Goal: Task Accomplishment & Management: Use online tool/utility

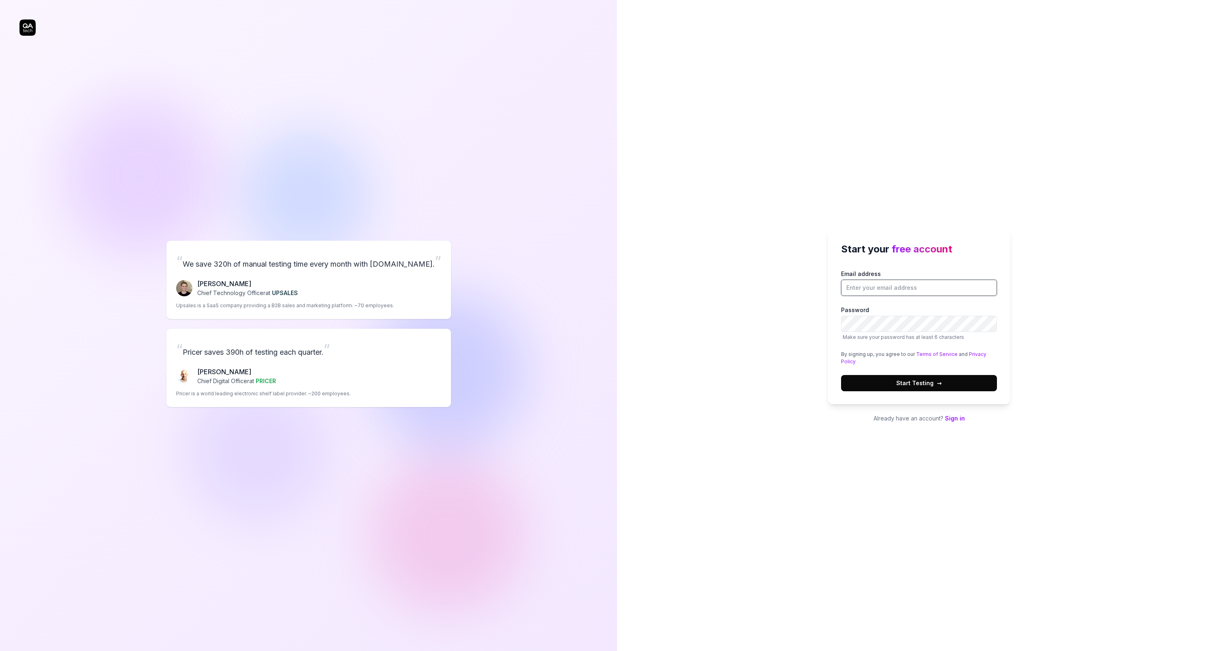
click at [887, 284] on input "Email address" at bounding box center [919, 288] width 156 height 16
type input "[EMAIL_ADDRESS][DOMAIN_NAME]"
click at [916, 378] on button "Start Testing →" at bounding box center [919, 383] width 156 height 16
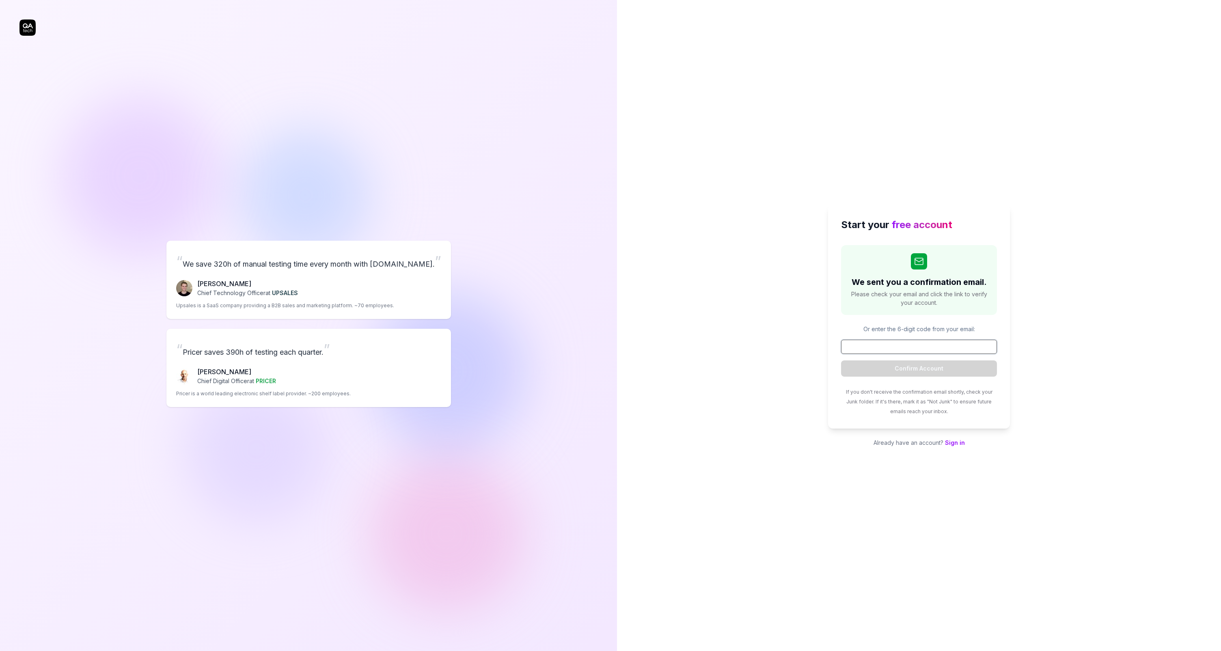
paste input "222053"
type input "222053"
click at [917, 365] on button "Confirm Account" at bounding box center [919, 369] width 156 height 16
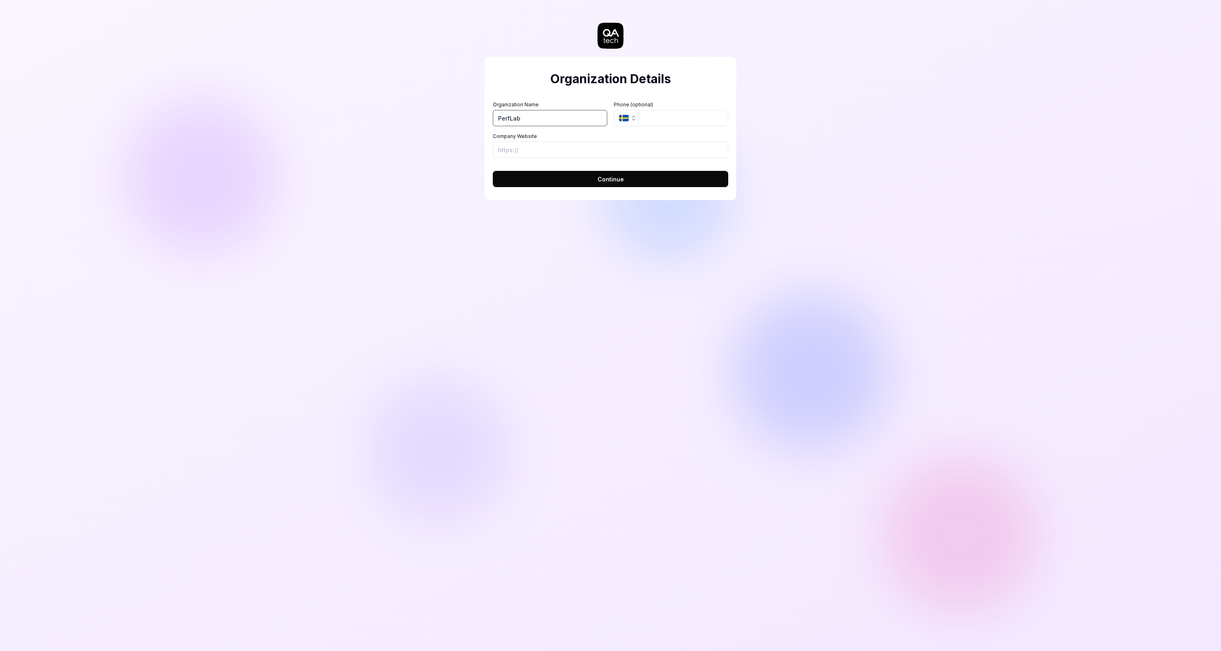
type input "PerfLab"
type input "[PHONE_NUMBER]"
type input "httpo"
type input "[URL][DOMAIN_NAME]"
click at [493, 171] on button "Continue" at bounding box center [611, 179] width 236 height 16
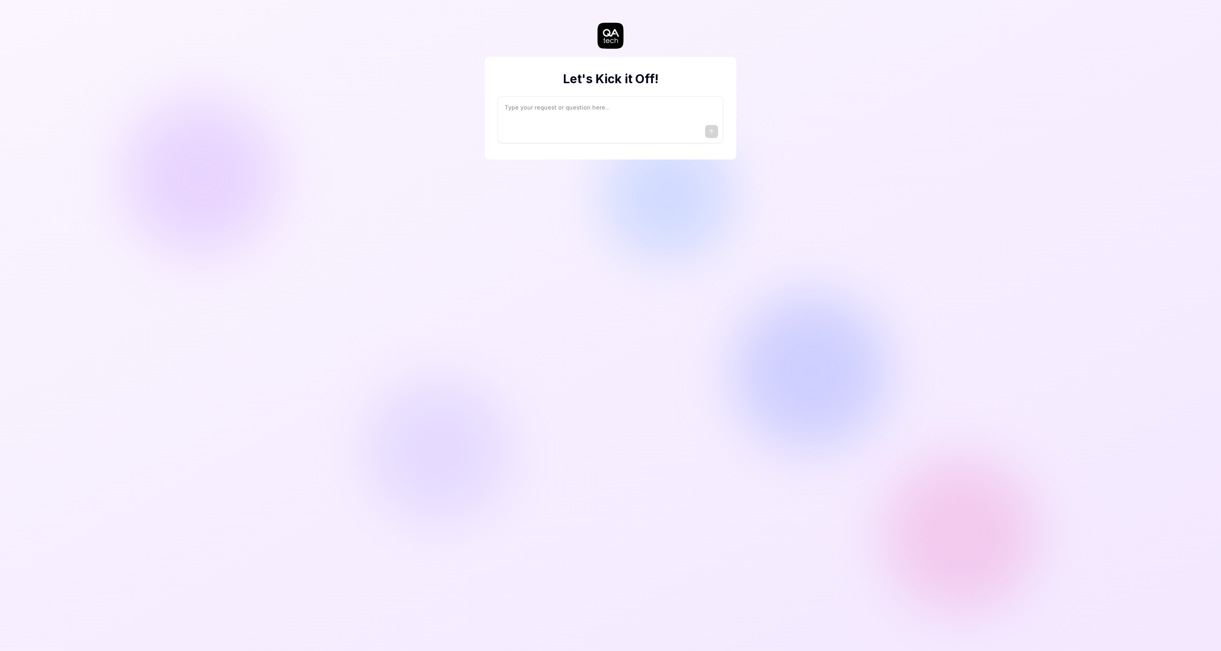
type textarea "*"
type textarea "I"
type textarea "*"
type textarea "I"
type textarea "*"
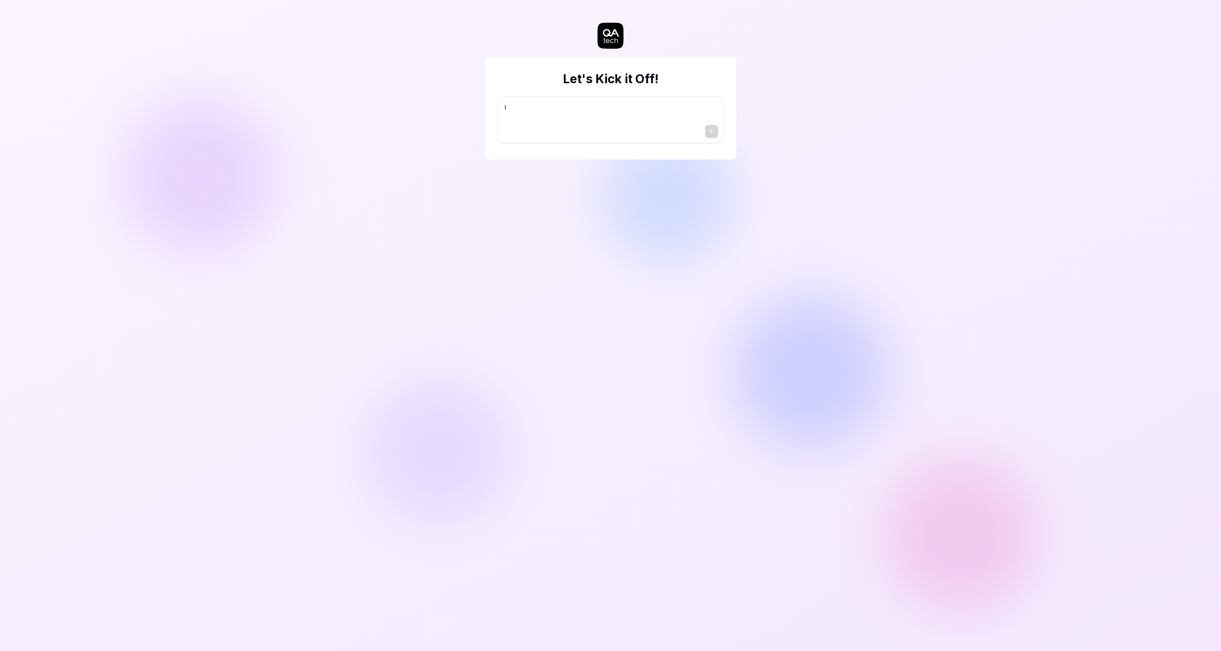
type textarea "I w"
type textarea "*"
type textarea "I wa"
type textarea "*"
type textarea "I wan"
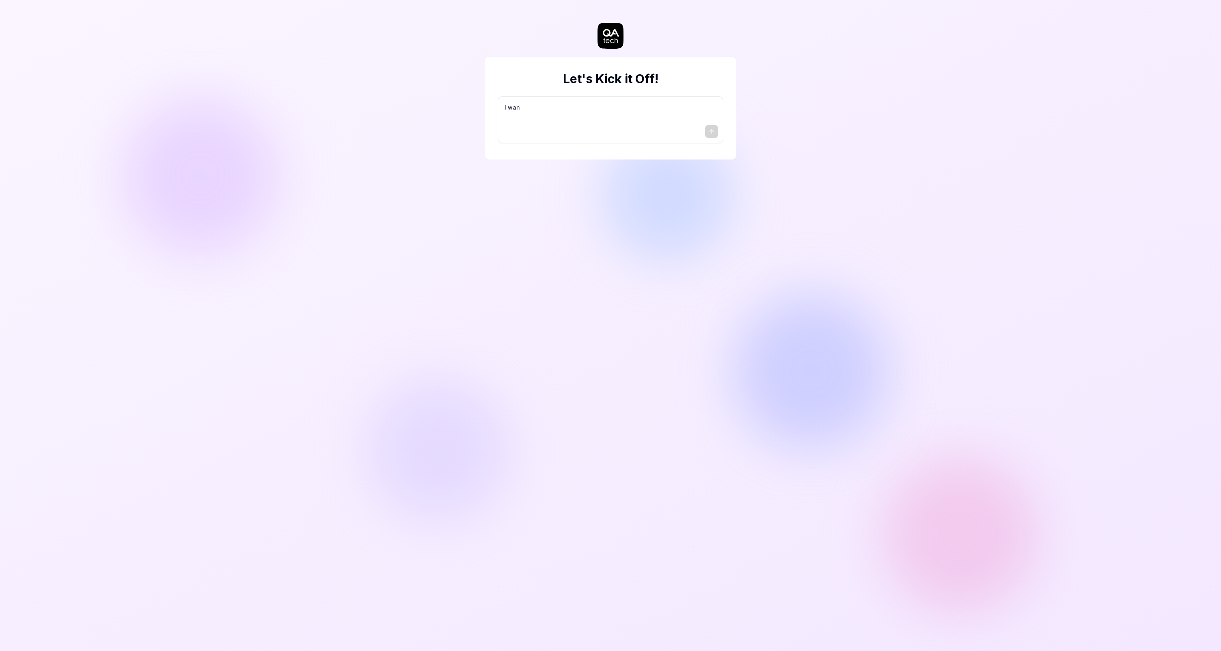
type textarea "*"
type textarea "I want"
type textarea "*"
type textarea "I want"
type textarea "*"
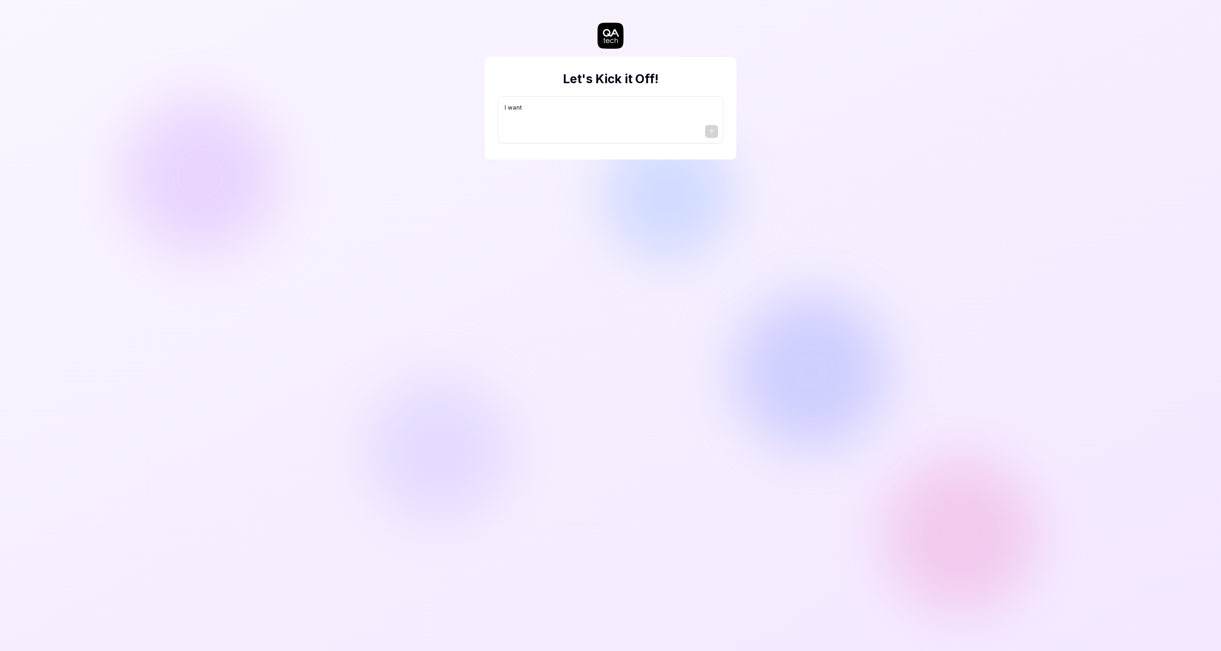
type textarea "I want a"
type textarea "*"
type textarea "I want a"
type textarea "*"
type textarea "I want a g"
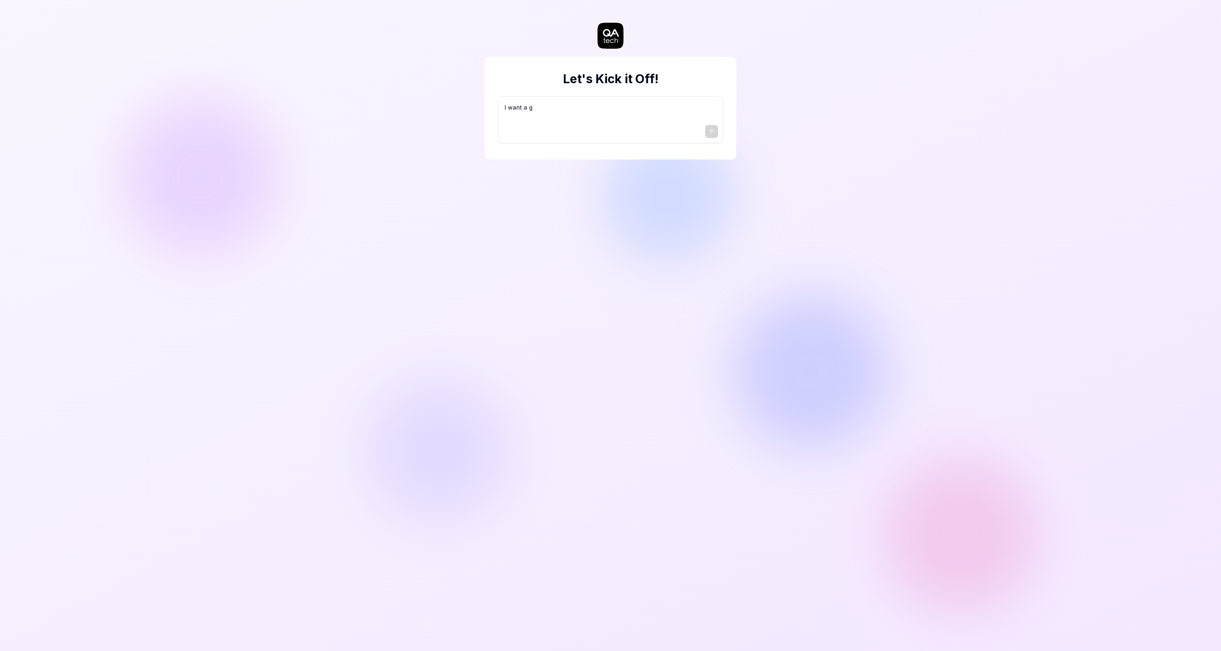
type textarea "*"
type textarea "I want a go"
type textarea "*"
type textarea "I want a goo"
type textarea "*"
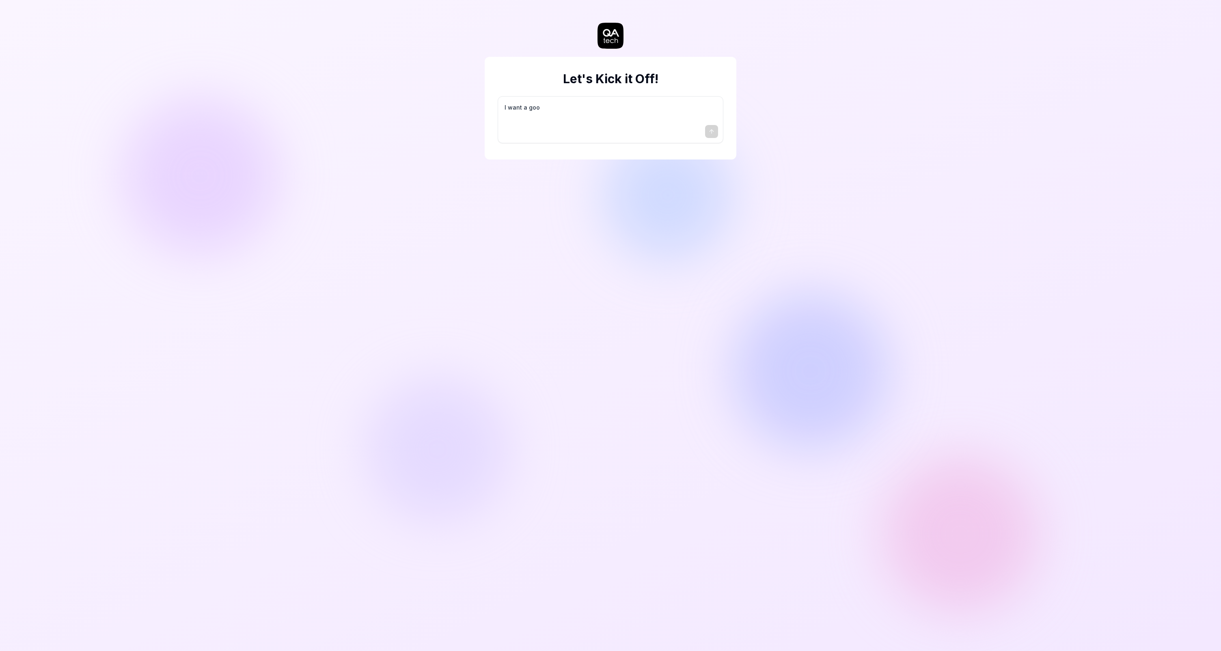
type textarea "I want a good"
type textarea "*"
type textarea "I want a good"
type textarea "*"
type textarea "I want a good t"
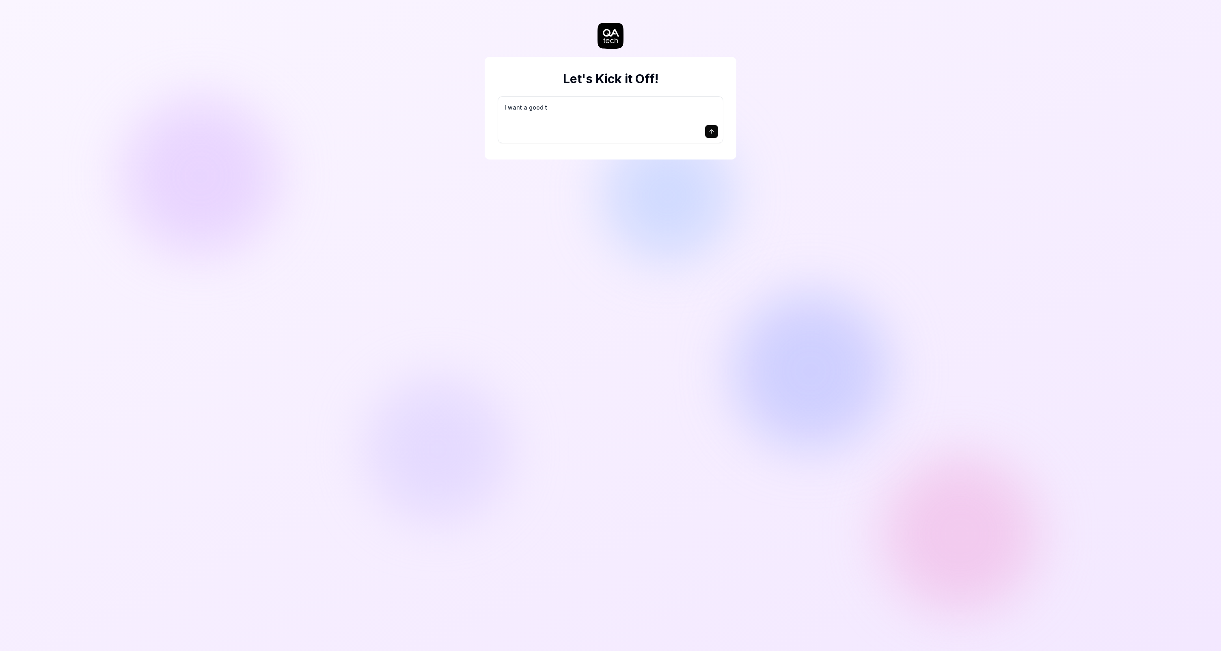
type textarea "*"
type textarea "I want a good te"
type textarea "*"
type textarea "I want a good tes"
type textarea "*"
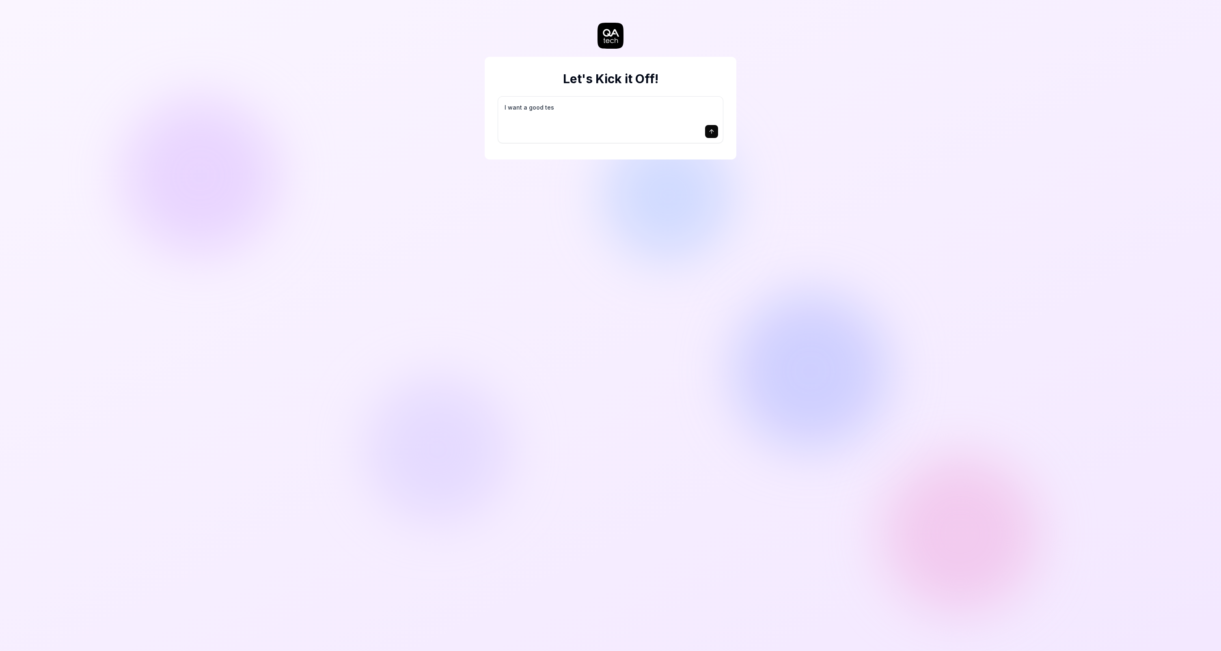
type textarea "I want a good test"
type textarea "*"
type textarea "I want a good test"
type textarea "*"
type textarea "I want a good test s"
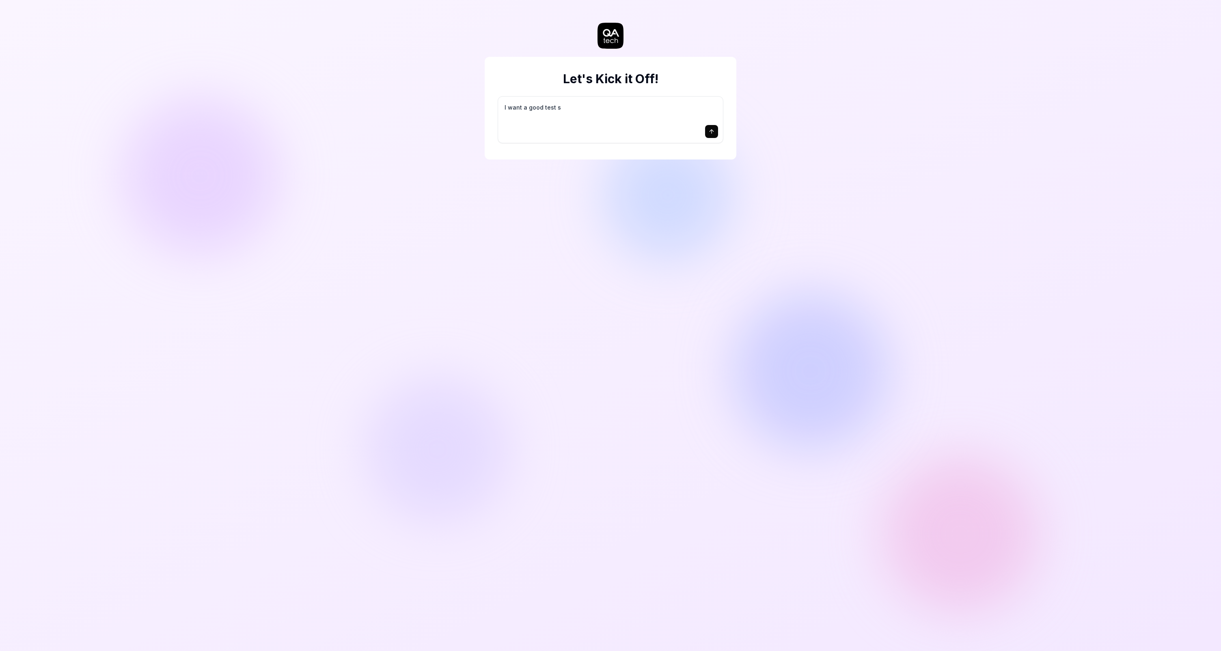
type textarea "*"
type textarea "I want a good test se"
type textarea "*"
type textarea "I want a good test set"
type textarea "*"
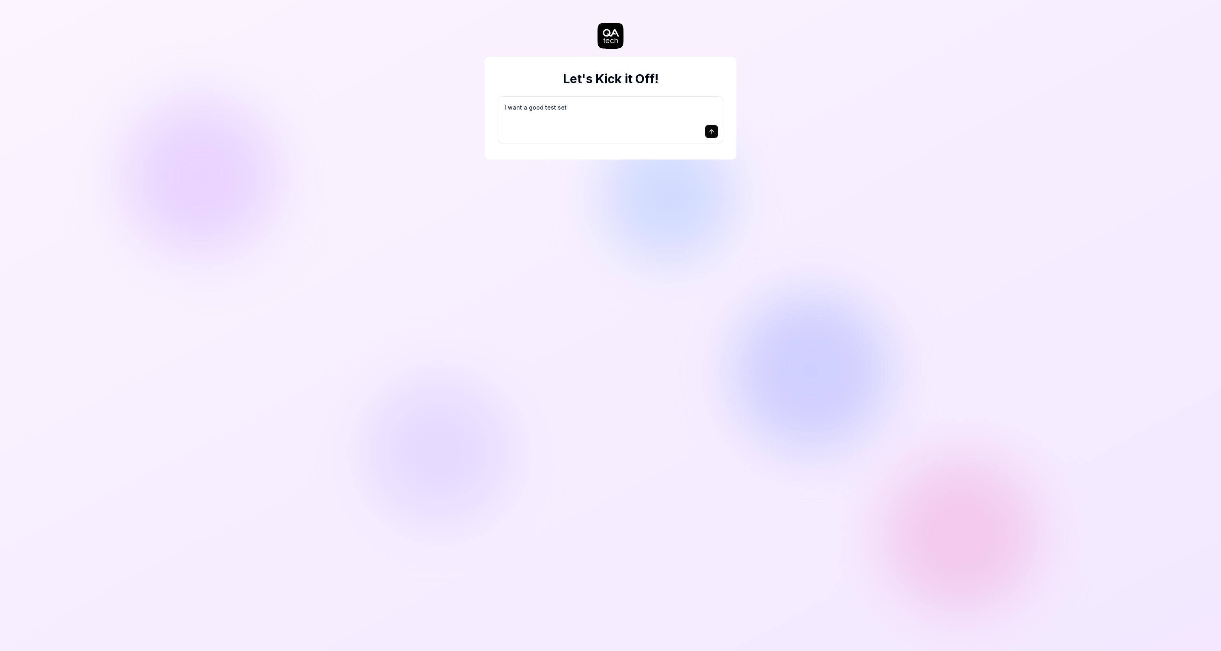
type textarea "I want a good test setu"
type textarea "*"
type textarea "I want a good test setup"
type textarea "*"
type textarea "I want a good test setup"
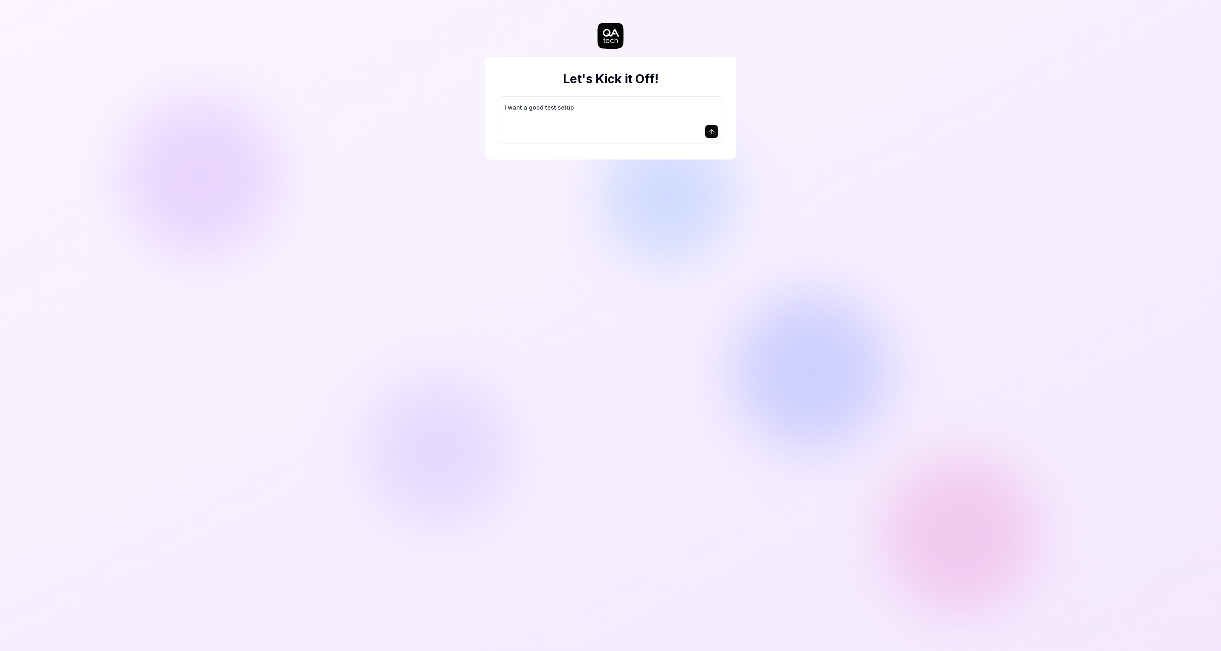
type textarea "*"
type textarea "I want a good test setup f"
type textarea "*"
type textarea "I want a good test setup fo"
type textarea "*"
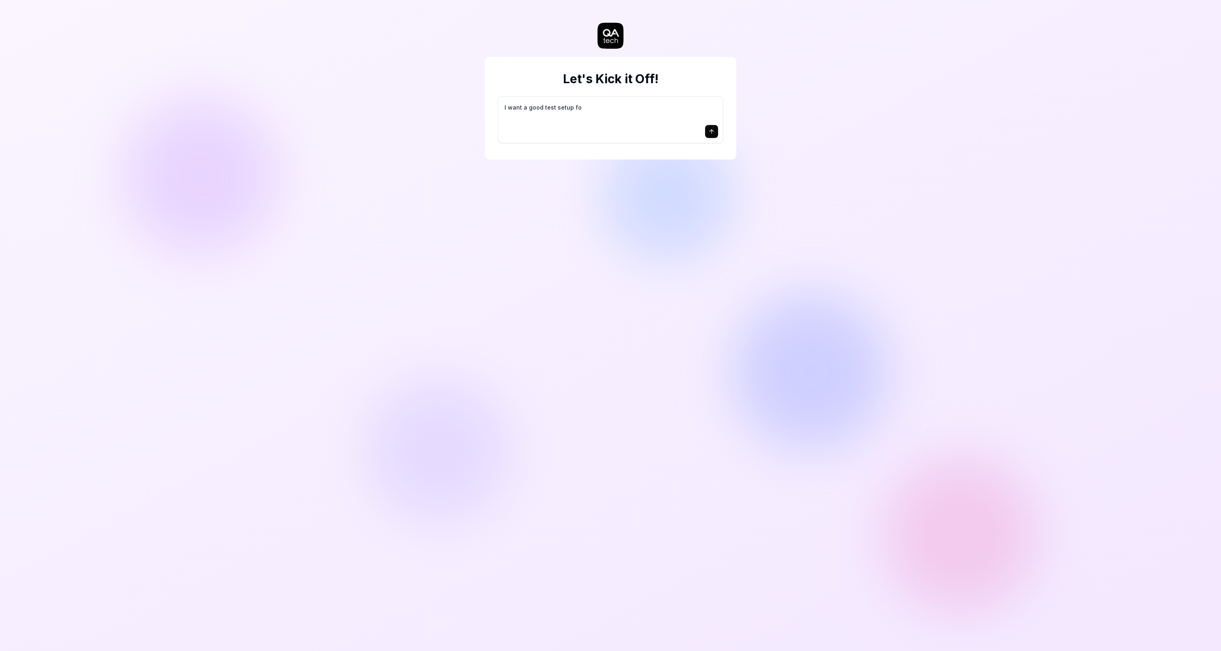
type textarea "I want a good test setup for"
type textarea "*"
type textarea "I want a good test setup for"
type textarea "*"
type textarea "I want a good test setup for m"
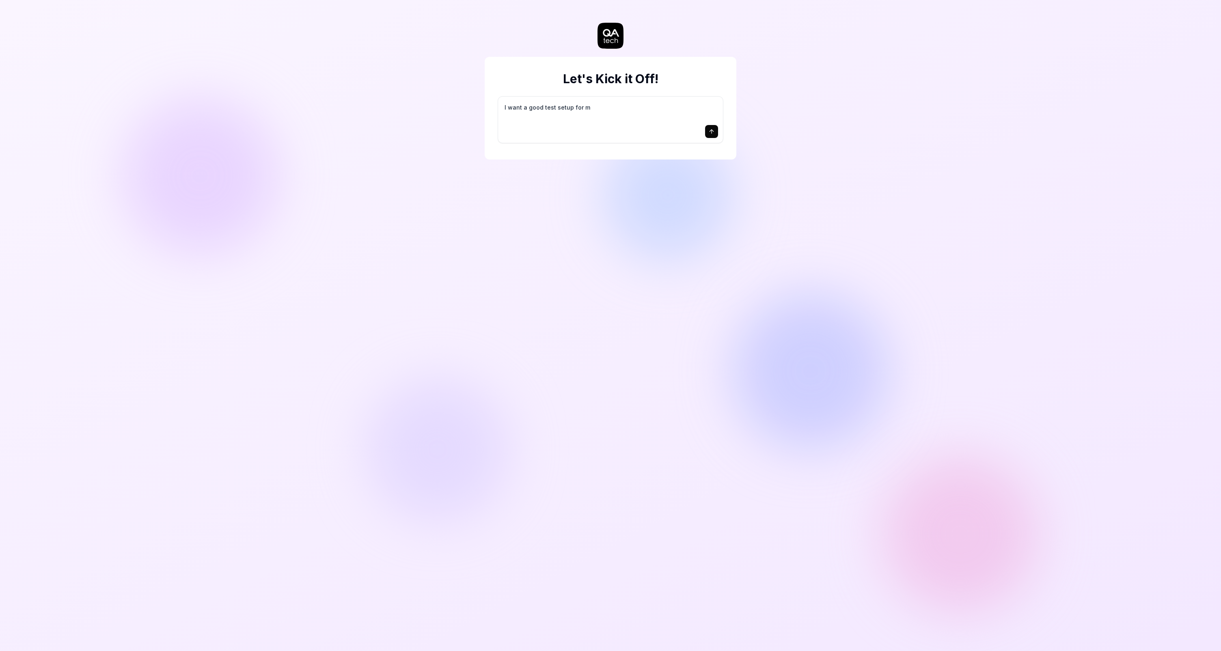
type textarea "*"
type textarea "I want a good test setup for my"
type textarea "*"
type textarea "I want a good test setup for my"
type textarea "*"
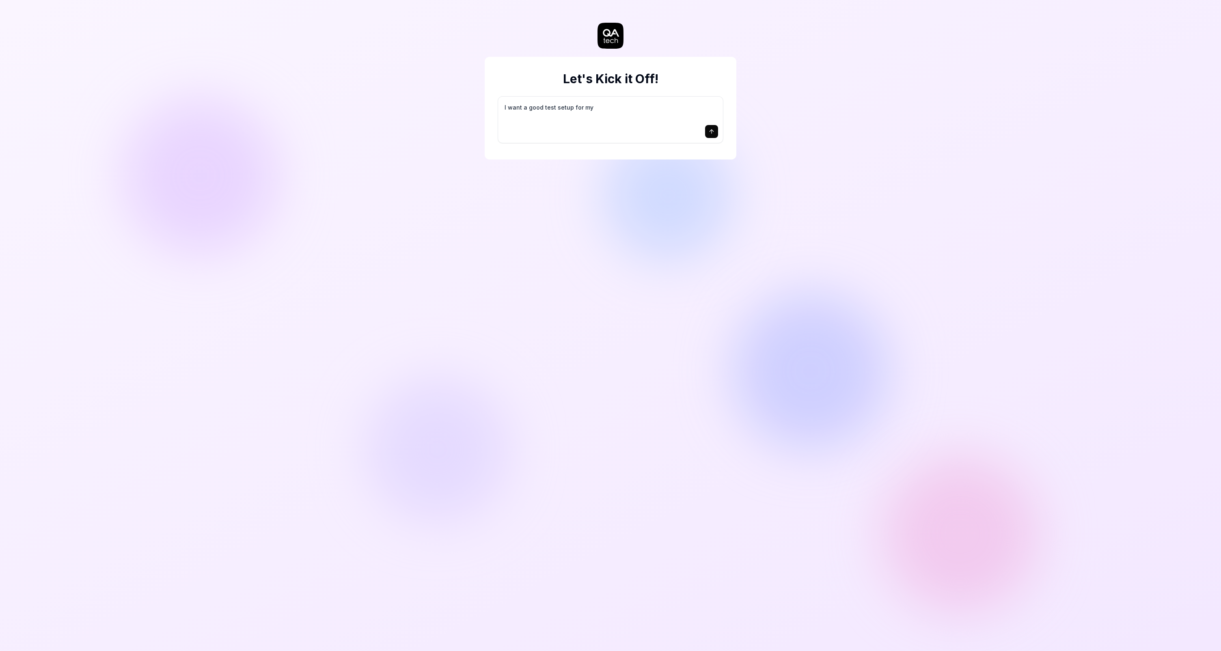
type textarea "I want a good test setup for my s"
type textarea "*"
type textarea "I want a good test setup for my si"
type textarea "*"
type textarea "I want a good test setup for my sit"
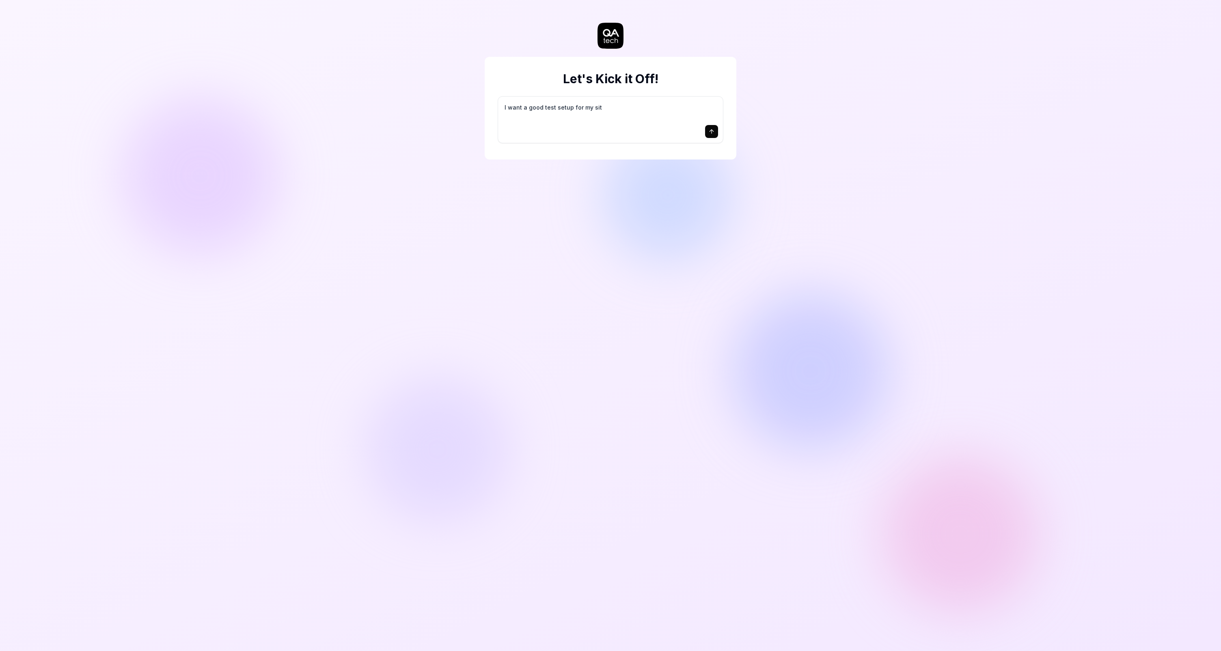
type textarea "*"
type textarea "I want a good test setup for my site"
type textarea "*"
type textarea "I want a good test setup for my site"
type textarea "*"
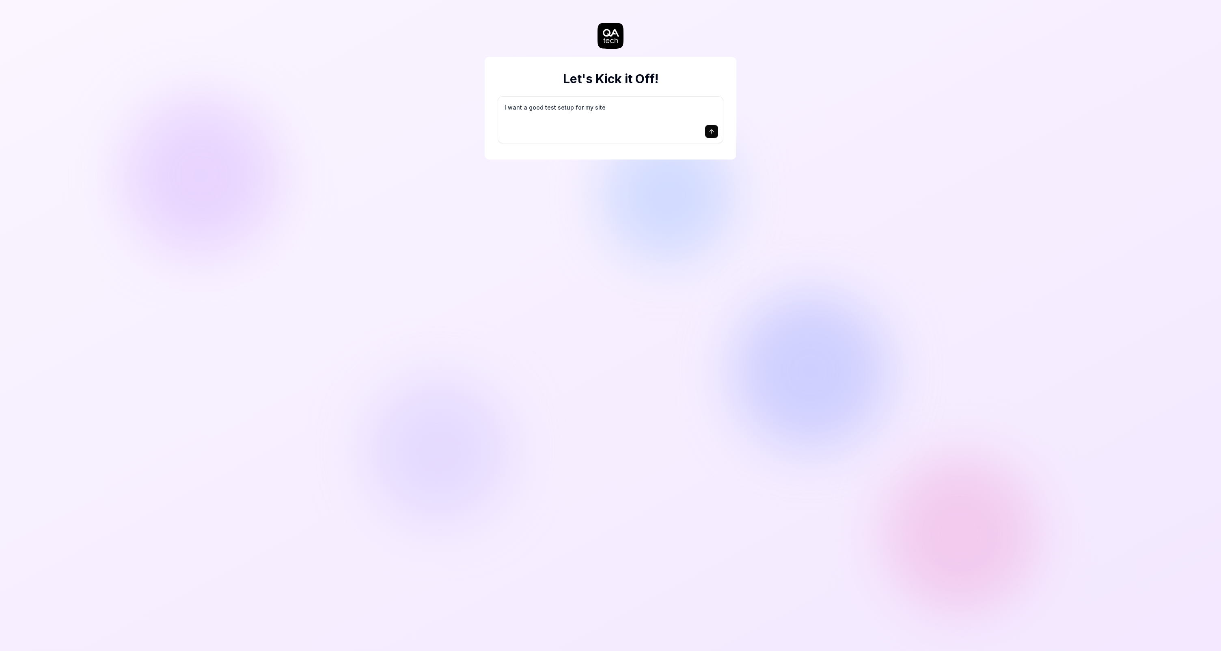
type textarea "I want a good test setup for my site -"
type textarea "*"
type textarea "I want a good test setup for my site -"
type textarea "*"
type textarea "I want a good test setup for my site - h"
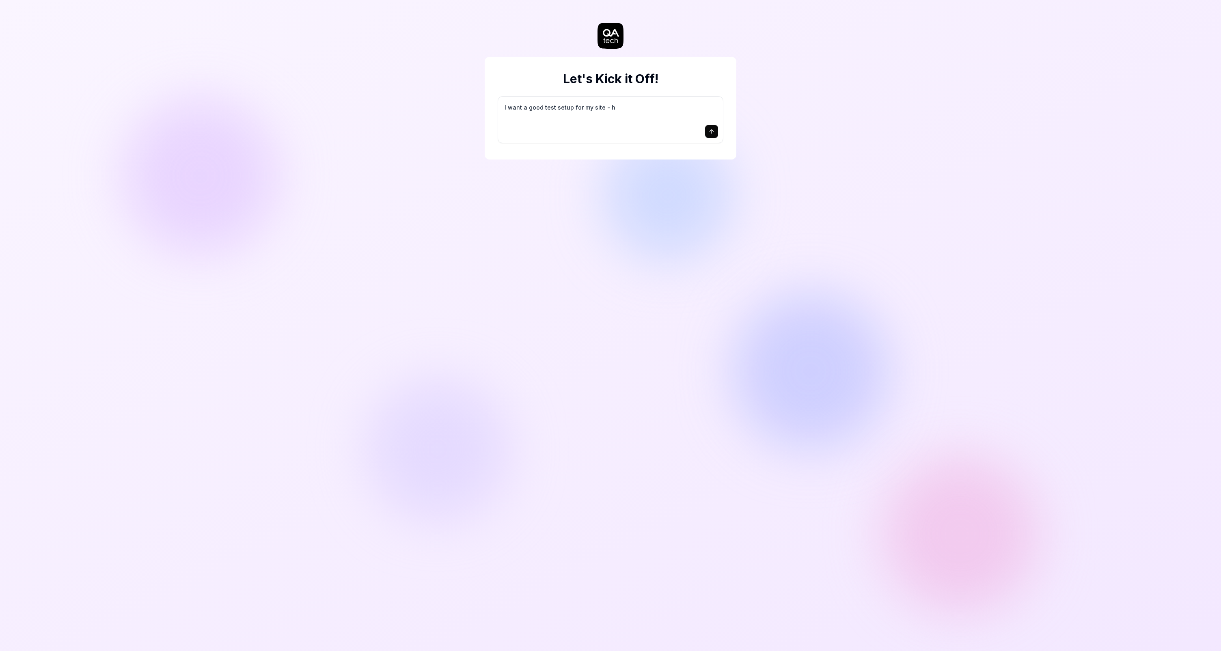
type textarea "*"
type textarea "I want a good test setup for my site - he"
type textarea "*"
type textarea "I want a good test setup for my site - hel"
type textarea "*"
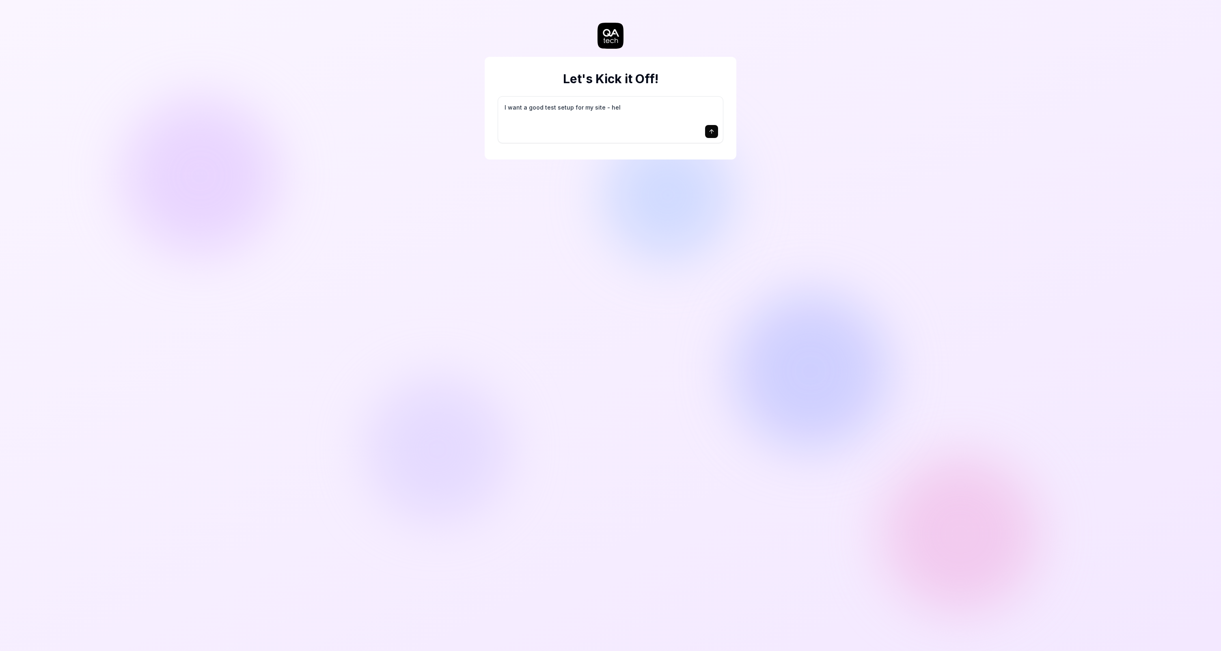
type textarea "I want a good test setup for my site - help"
type textarea "*"
type textarea "I want a good test setup for my site - help"
type textarea "*"
type textarea "I want a good test setup for my site - help m"
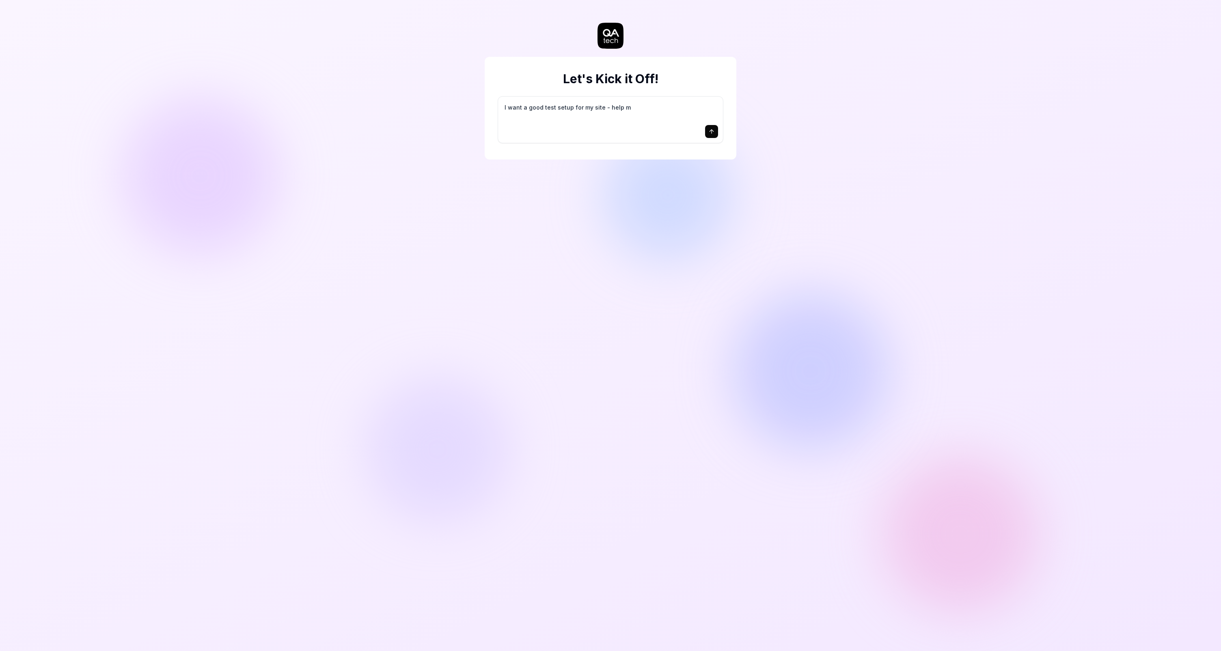
type textarea "*"
type textarea "I want a good test setup for my site - help me"
type textarea "*"
type textarea "I want a good test setup for my site - help me"
type textarea "*"
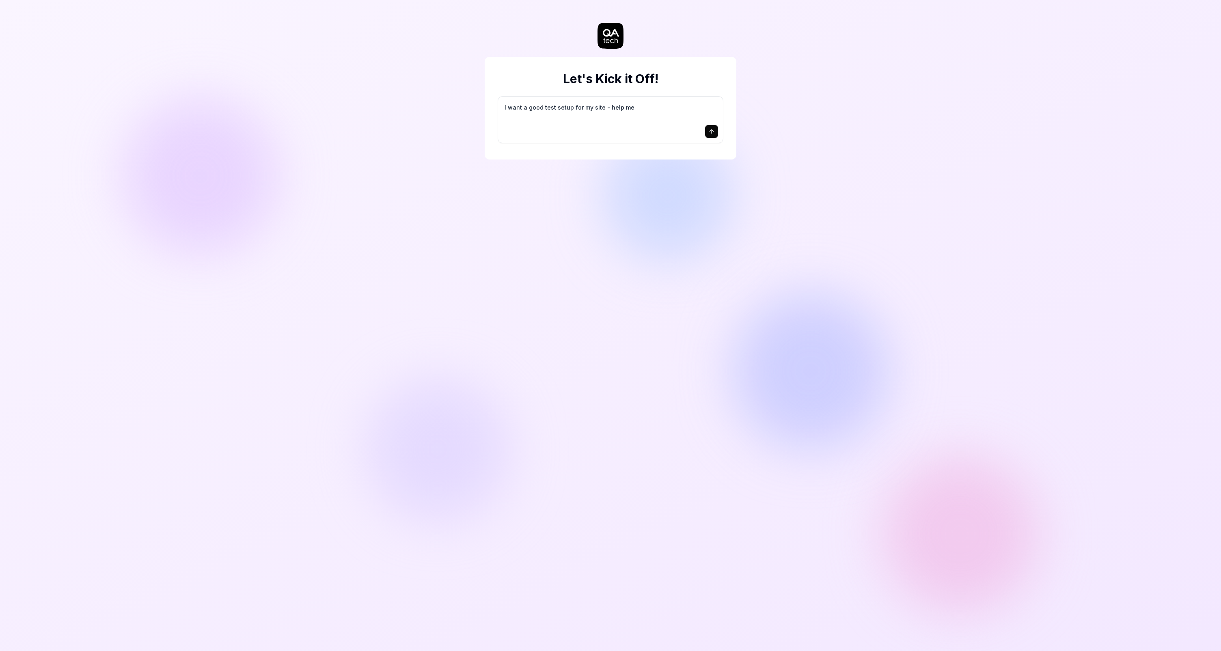
type textarea "I want a good test setup for my site - help me c"
type textarea "*"
type textarea "I want a good test setup for my site - help me cr"
type textarea "*"
type textarea "I want a good test setup for my site - help me cre"
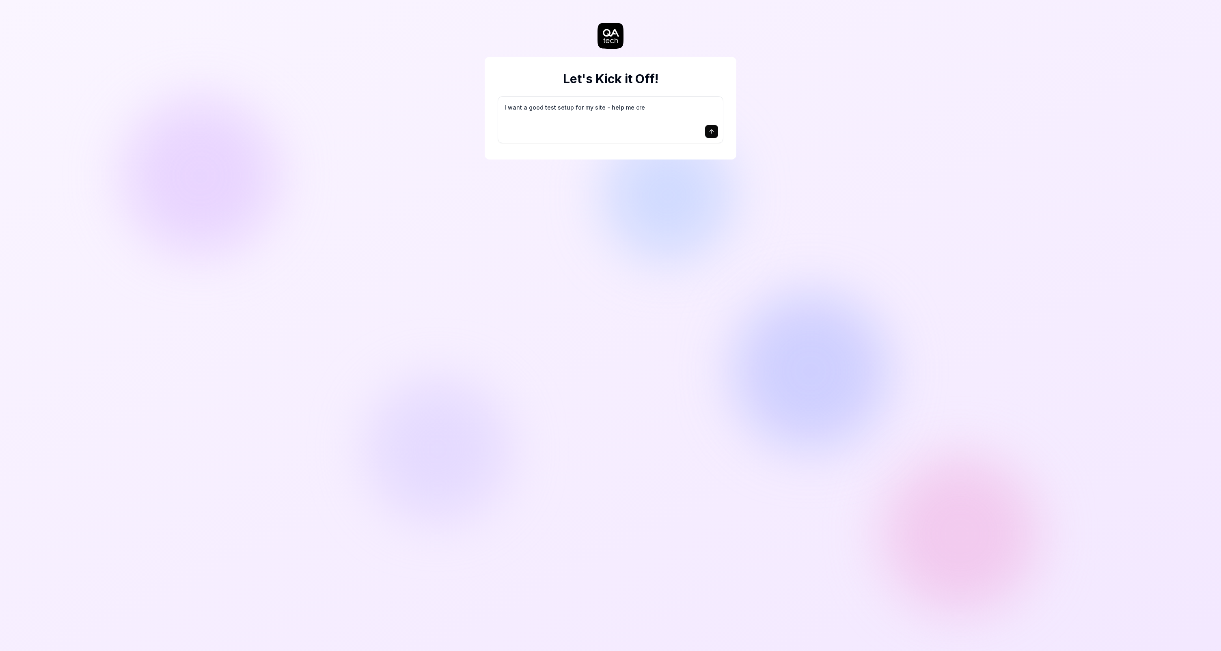
type textarea "*"
type textarea "I want a good test setup for my site - help me crea"
type textarea "*"
type textarea "I want a good test setup for my site - help me creat"
type textarea "*"
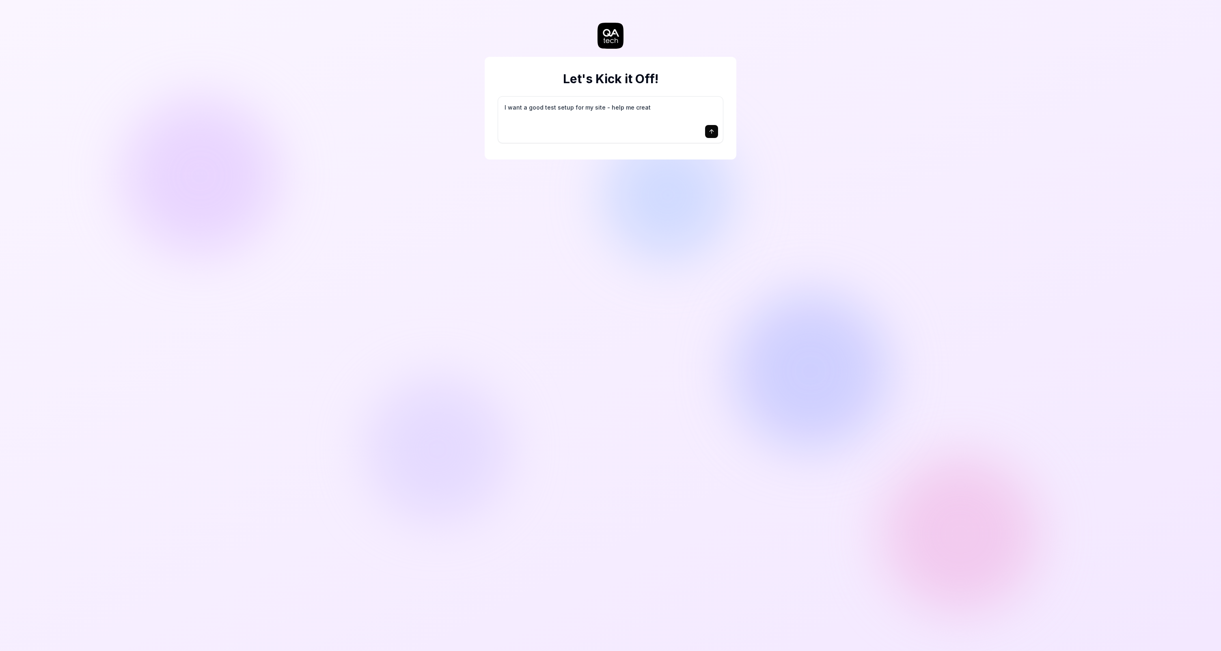
type textarea "I want a good test setup for my site - help me create"
type textarea "*"
type textarea "I want a good test setup for my site - help me create"
type textarea "*"
type textarea "I want a good test setup for my site - help me create t"
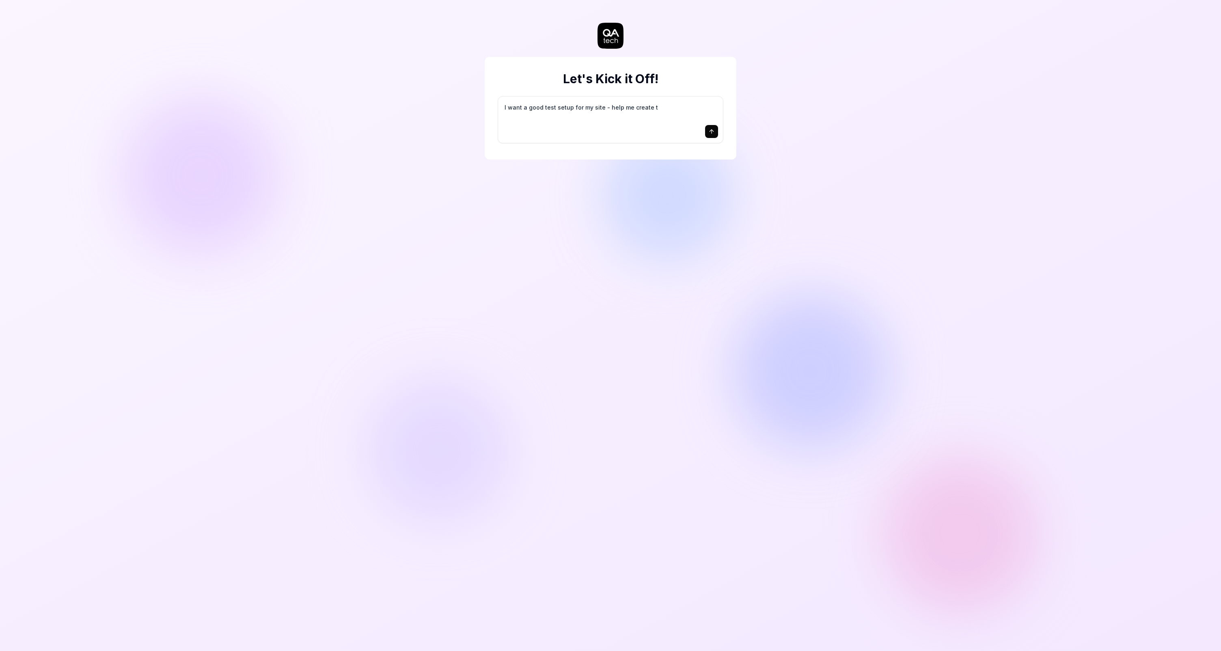
type textarea "*"
type textarea "I want a good test setup for my site - help me create th"
type textarea "*"
type textarea "I want a good test setup for my site - help me create the"
type textarea "*"
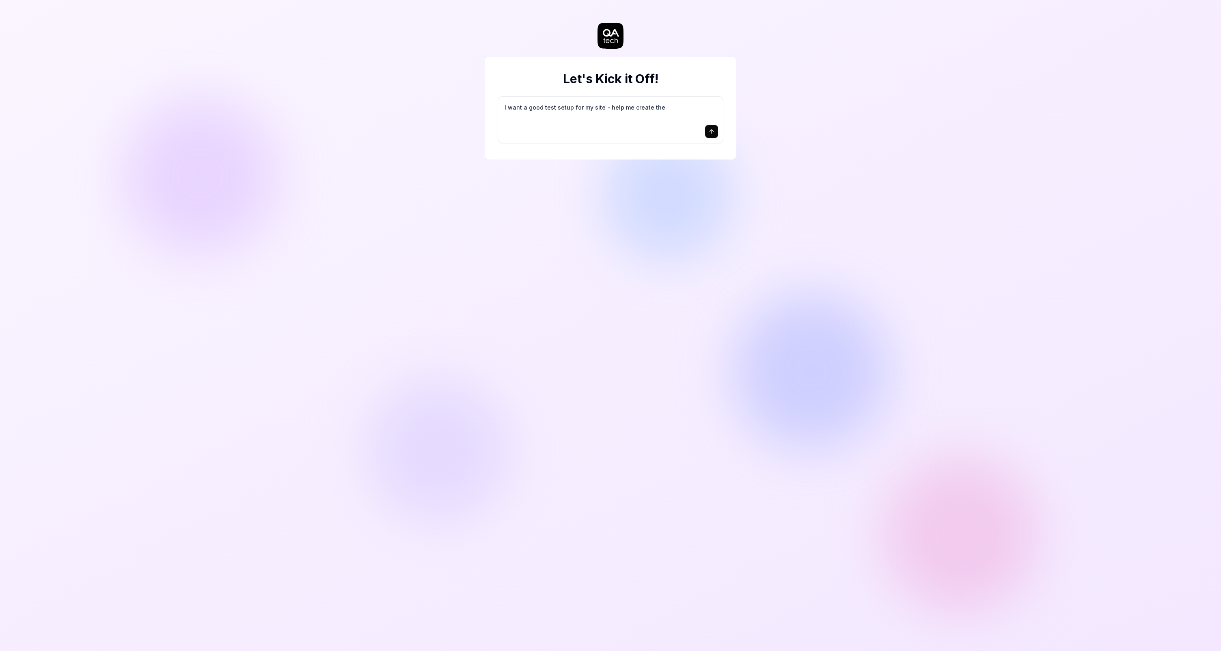
type textarea "I want a good test setup for my site - help me create the"
type textarea "*"
type textarea "I want a good test setup for my site - help me create the f"
type textarea "*"
type textarea "I want a good test setup for my site - help me create the fi"
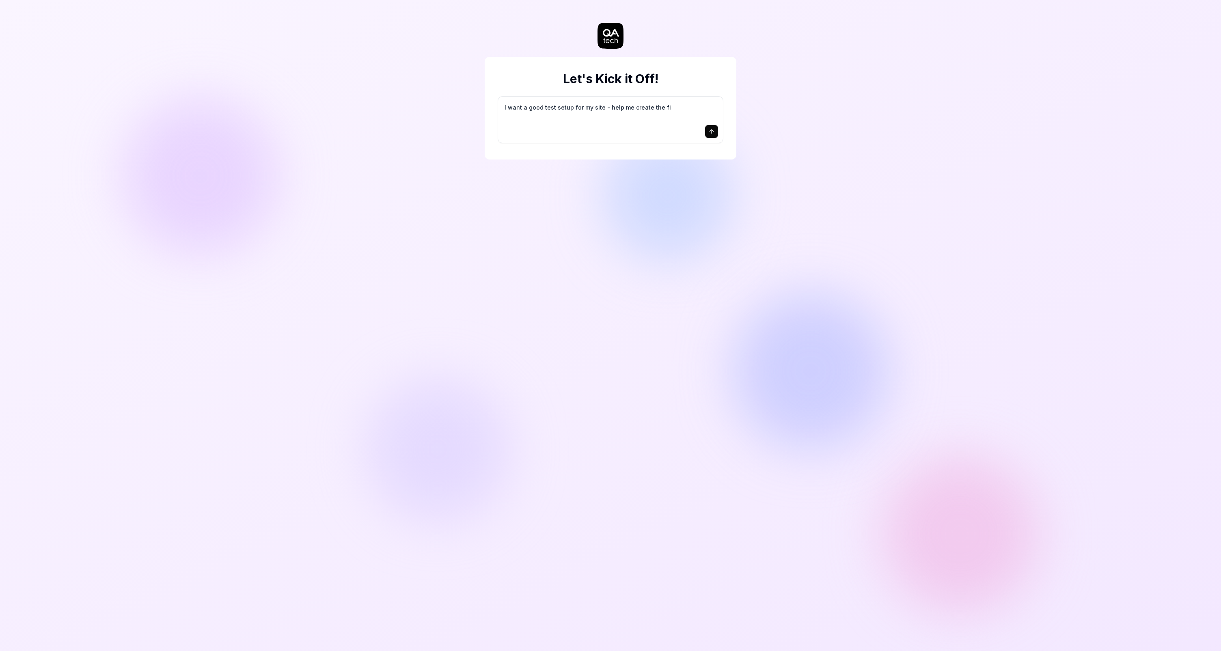
type textarea "*"
type textarea "I want a good test setup for my site - help me create the fir"
type textarea "*"
type textarea "I want a good test setup for my site - help me create the firs"
type textarea "*"
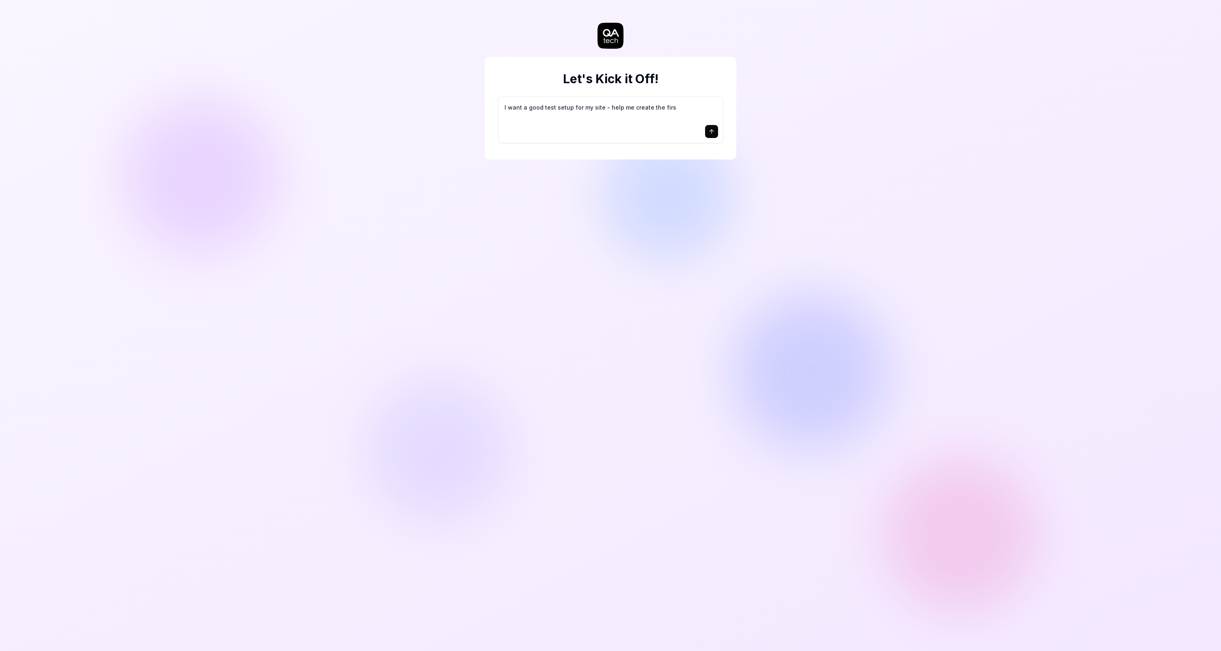
type textarea "I want a good test setup for my site - help me create the first"
type textarea "*"
type textarea "I want a good test setup for my site - help me create the first"
type textarea "*"
type textarea "I want a good test setup for my site - help me create the first 3"
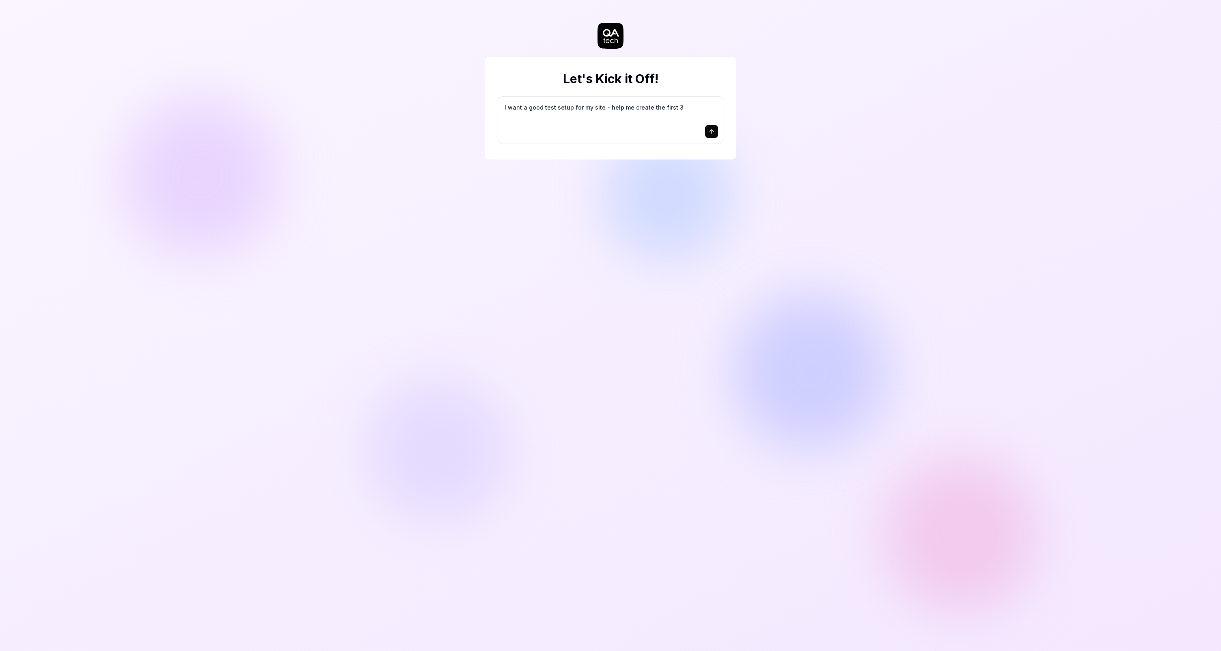
type textarea "*"
type textarea "I want a good test setup for my site - help me create the first 3-"
type textarea "*"
type textarea "I want a good test setup for my site - help me create the first 3-5"
type textarea "*"
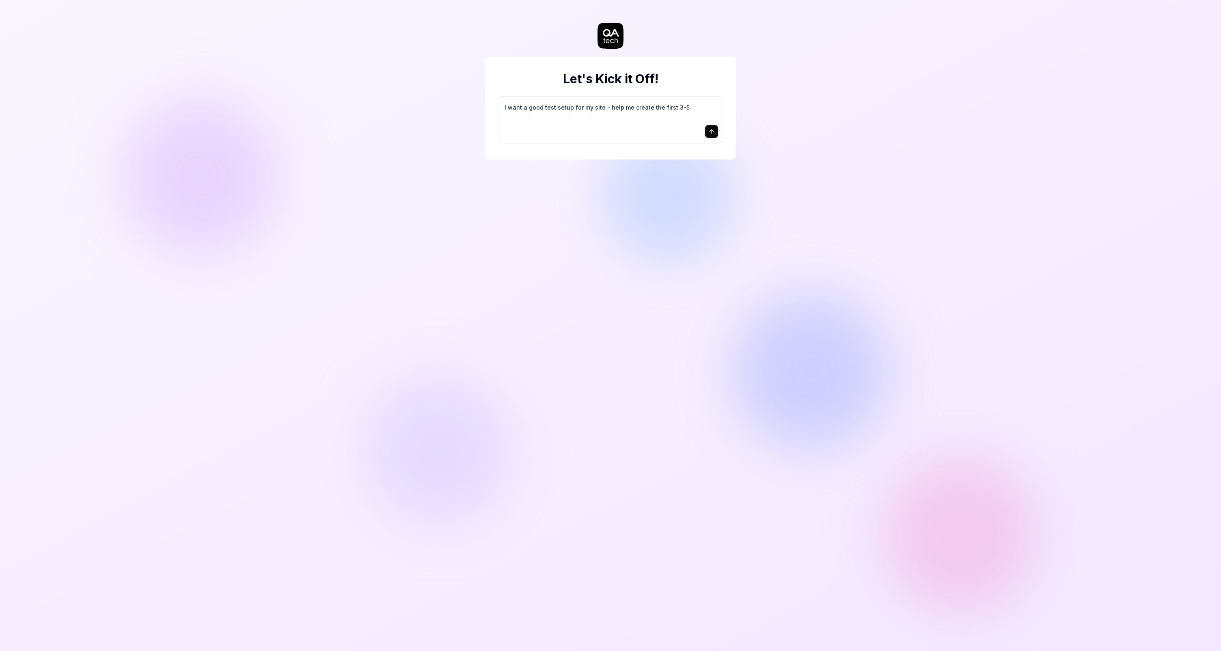
type textarea "I want a good test setup for my site - help me create the first 3-5"
type textarea "*"
type textarea "I want a good test setup for my site - help me create the first 3-5 t"
type textarea "*"
type textarea "I want a good test setup for my site - help me create the first 3-5 te"
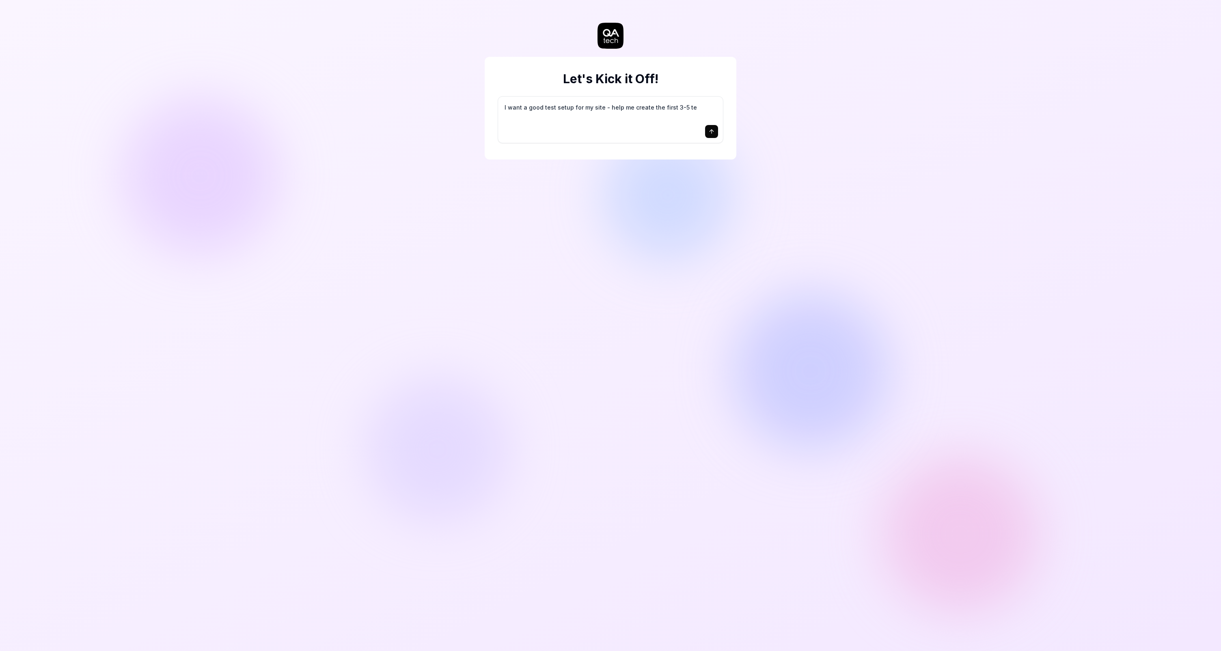
type textarea "*"
type textarea "I want a good test setup for my site - help me create the first 3-5 tes"
type textarea "*"
type textarea "I want a good test setup for my site - help me create the first 3-5 test"
type textarea "*"
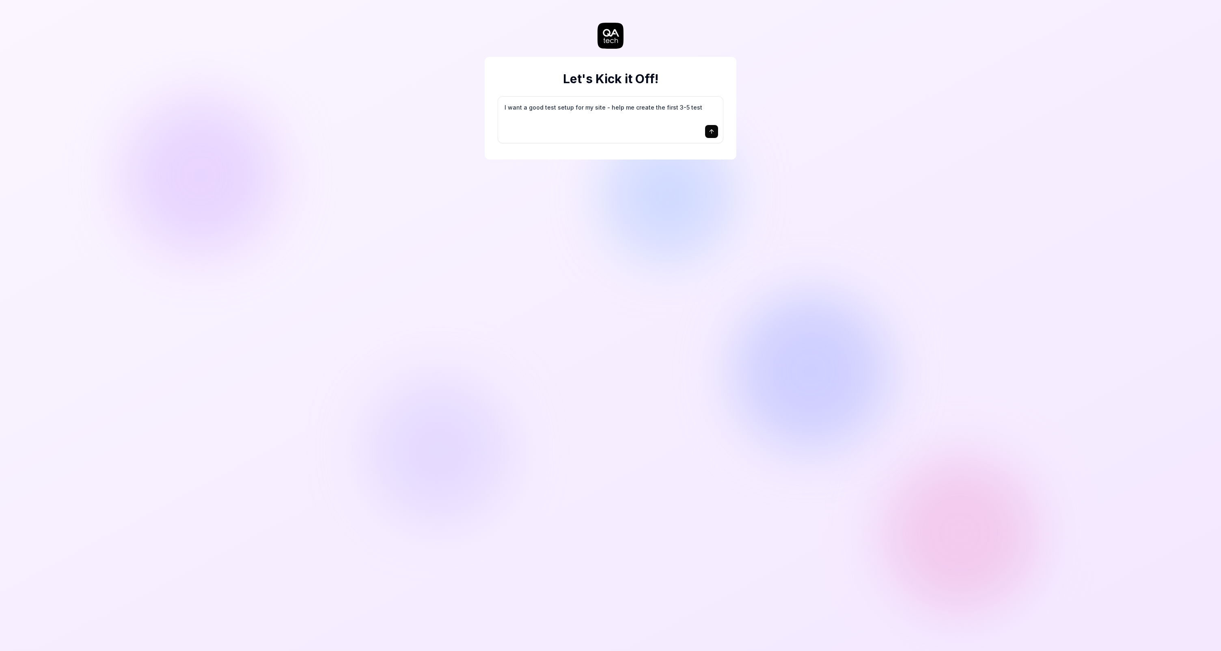
type textarea "I want a good test setup for my site - help me create the first 3-5 test"
type textarea "*"
type textarea "I want a good test setup for my site - help me create the first 3-5 test c"
type textarea "*"
type textarea "I want a good test setup for my site - help me create the first 3-5 test ca"
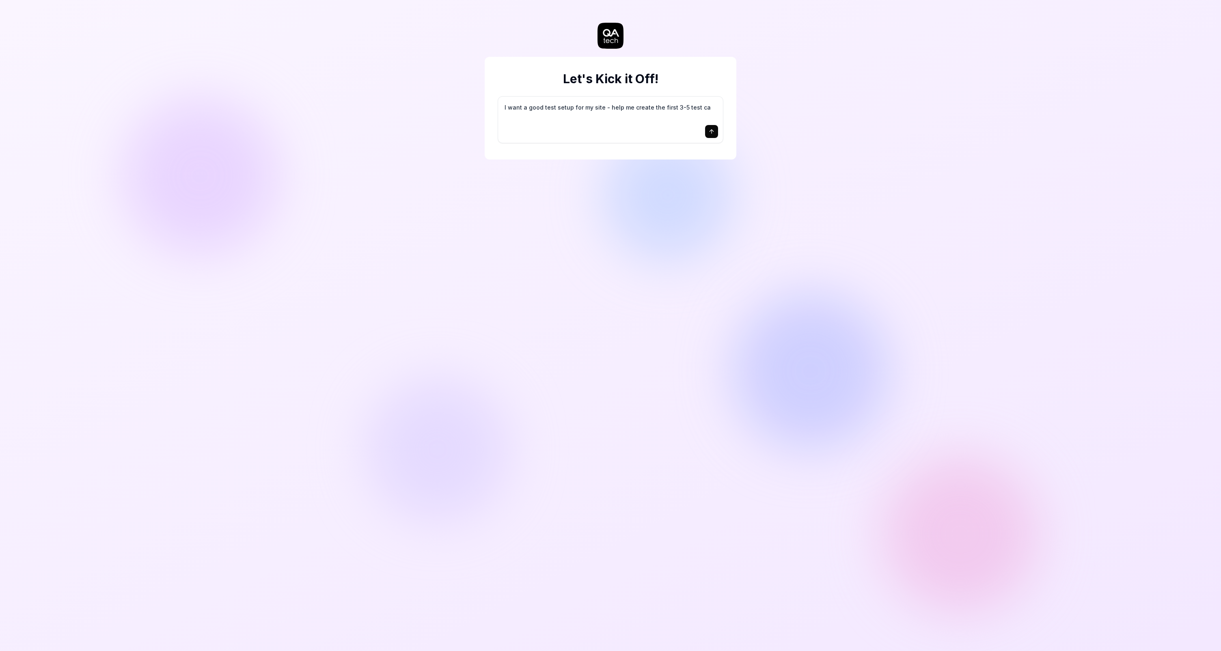
type textarea "*"
type textarea "I want a good test setup for my site - help me create the first 3-5 test cas"
type textarea "*"
type textarea "I want a good test setup for my site - help me create the first 3-5 test case"
type textarea "*"
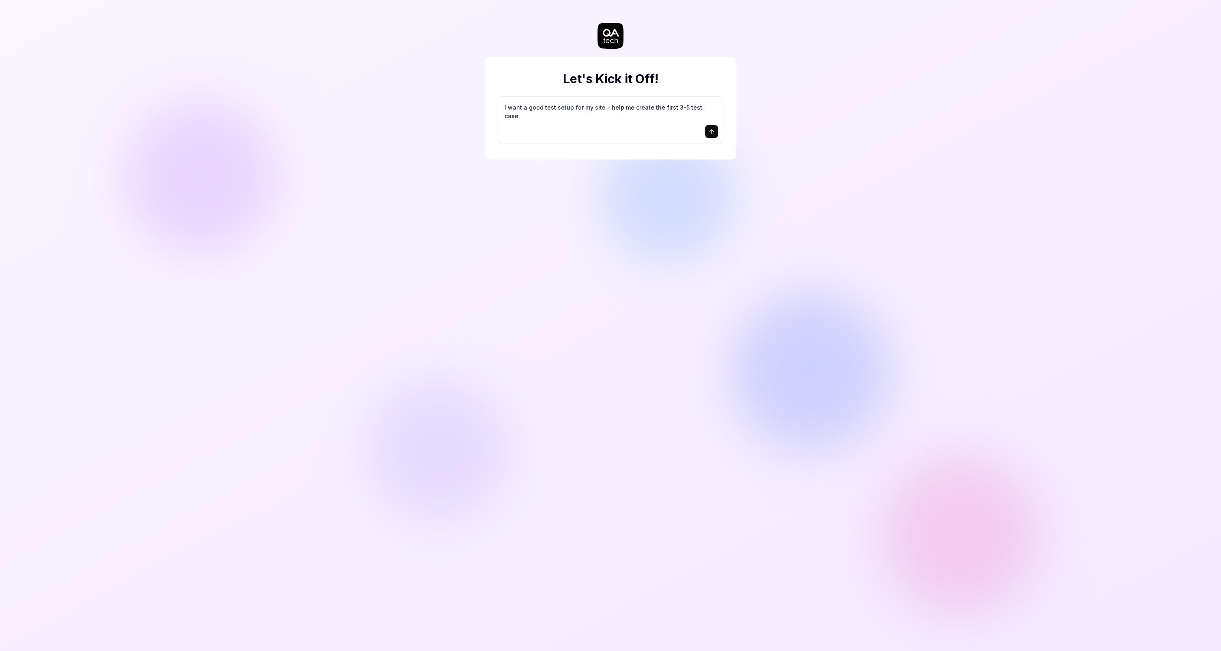
type textarea "I want a good test setup for my site - help me create the first 3-5 test cases"
click at [699, 121] on textarea "I want a good test setup for my site - help me create the first 3-5 test cases" at bounding box center [610, 112] width 215 height 20
click at [716, 133] on button "submit" at bounding box center [711, 131] width 13 height 13
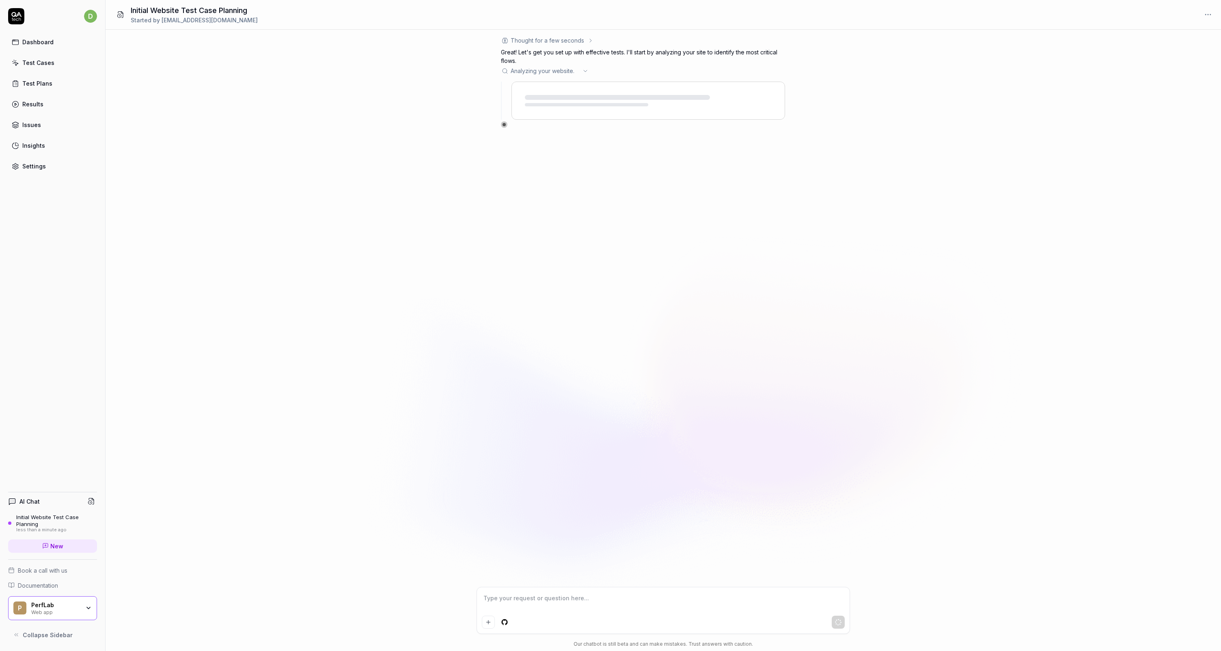
click at [22, 633] on button "Collapse Sidebar" at bounding box center [52, 635] width 89 height 16
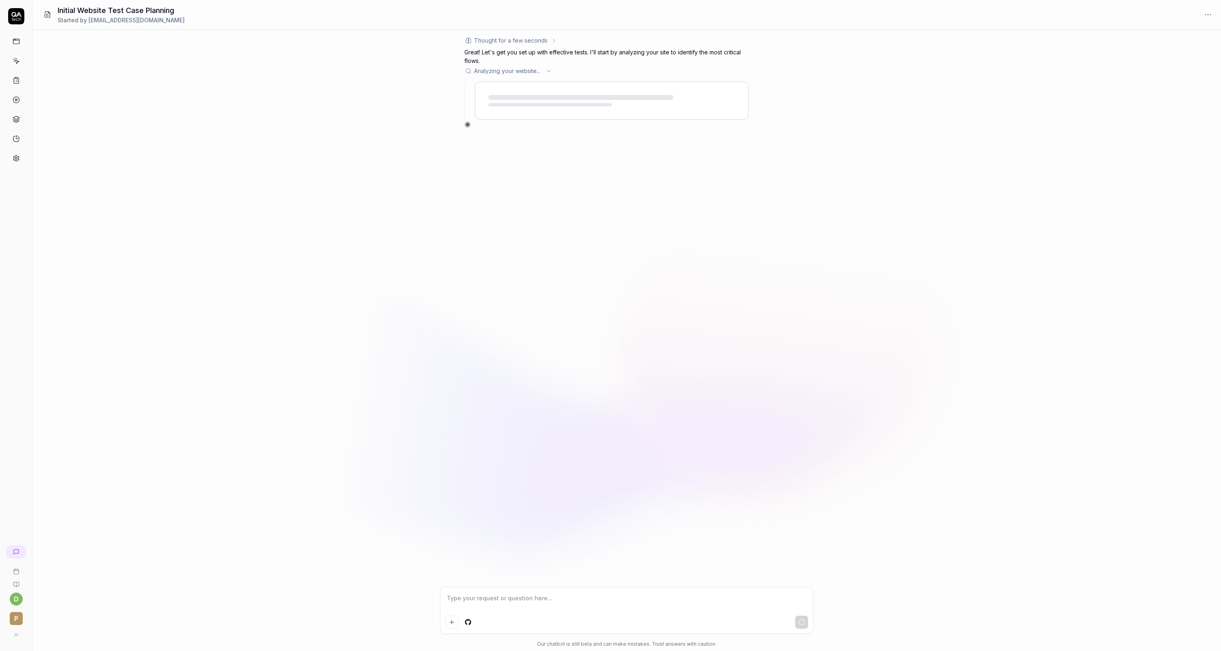
click at [6, 641] on div "d P" at bounding box center [16, 593] width 32 height 101
click at [12, 640] on button at bounding box center [16, 635] width 16 height 16
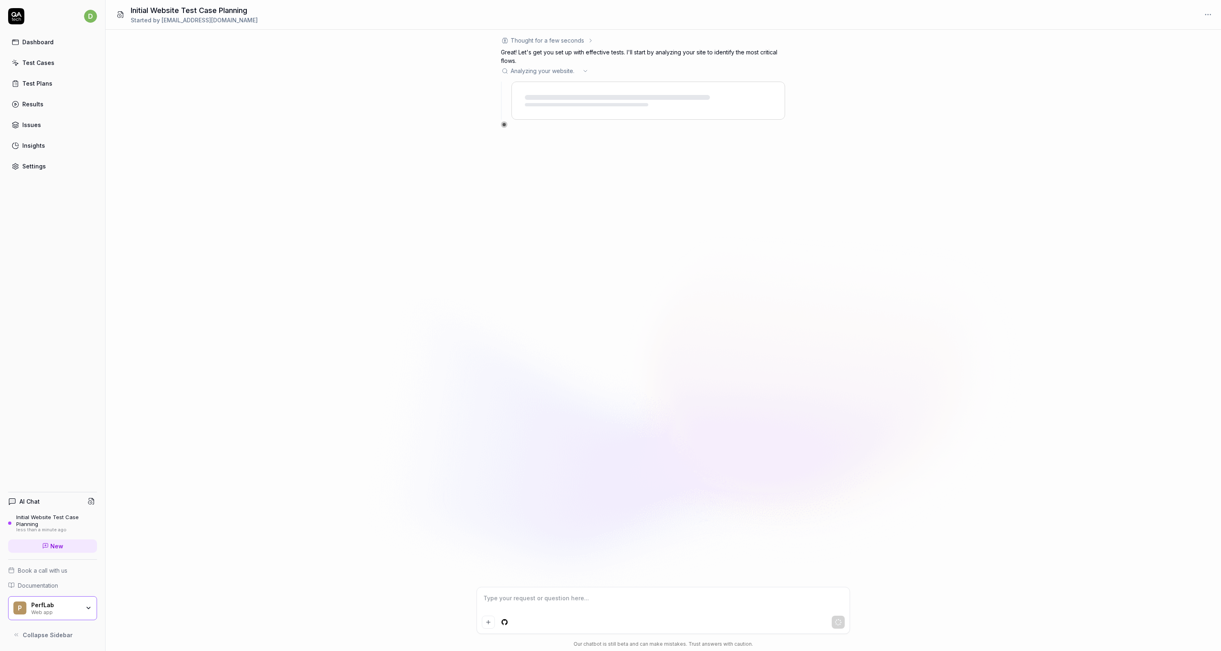
click at [31, 640] on button "Collapse Sidebar" at bounding box center [52, 635] width 89 height 16
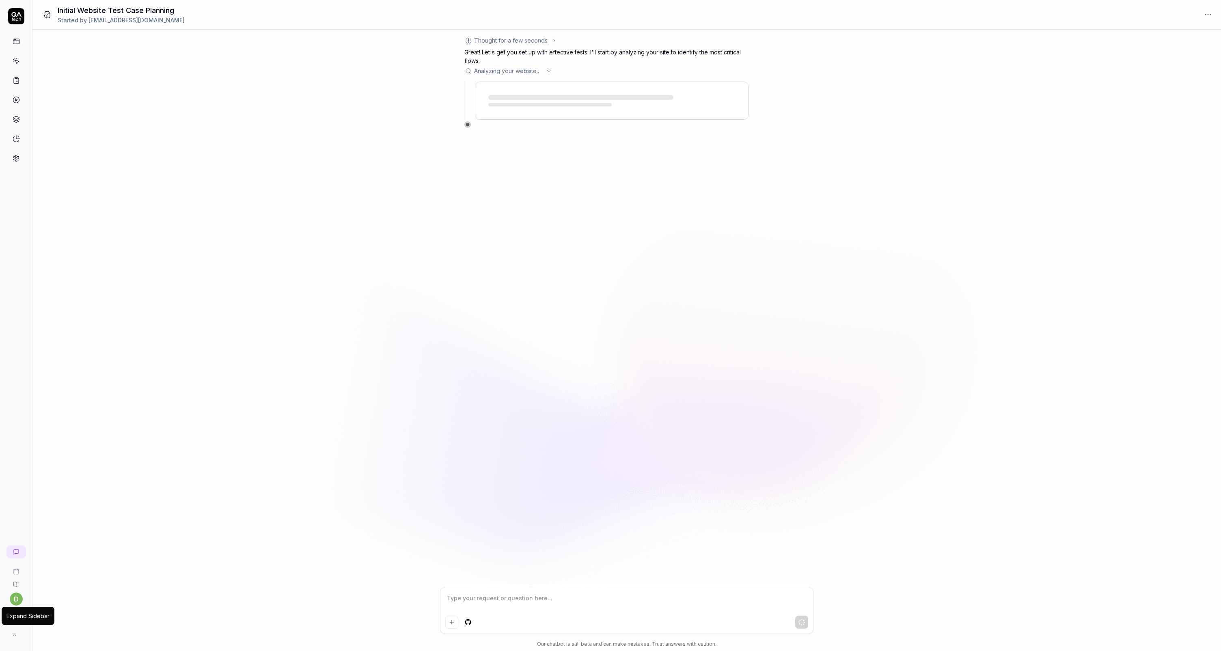
click at [22, 638] on div "Expand Sidebar Expand Sidebar" at bounding box center [15, 635] width 19 height 16
click at [15, 636] on icon at bounding box center [16, 635] width 6 height 6
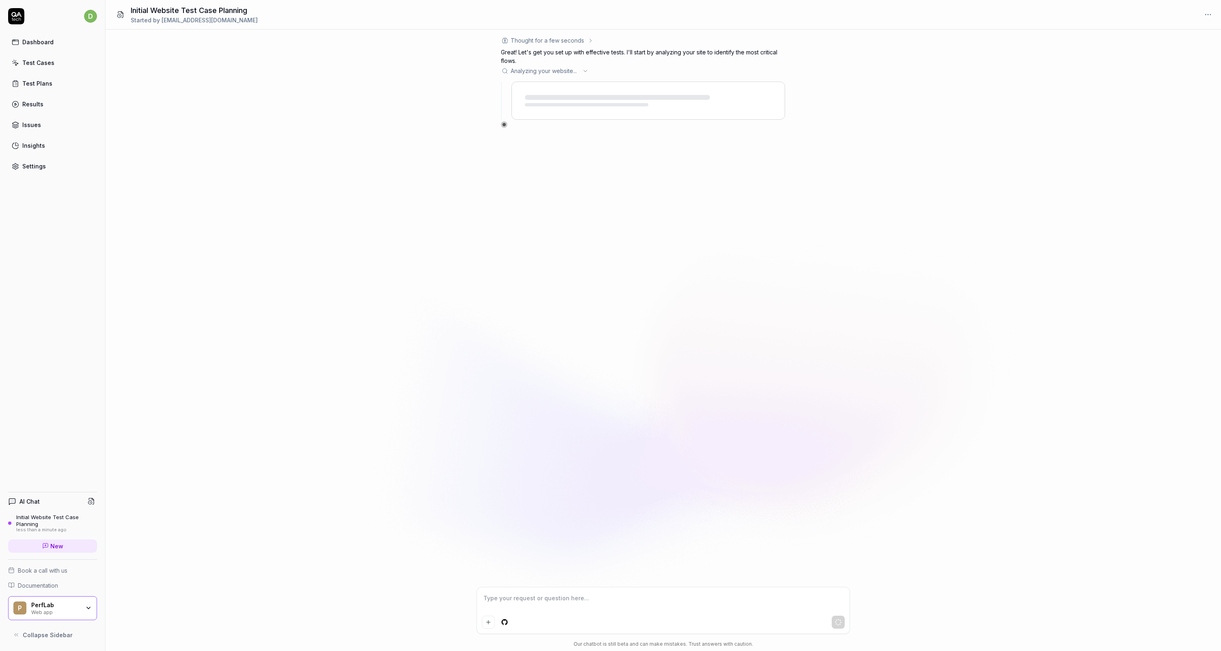
click at [85, 607] on icon "button" at bounding box center [88, 608] width 6 height 6
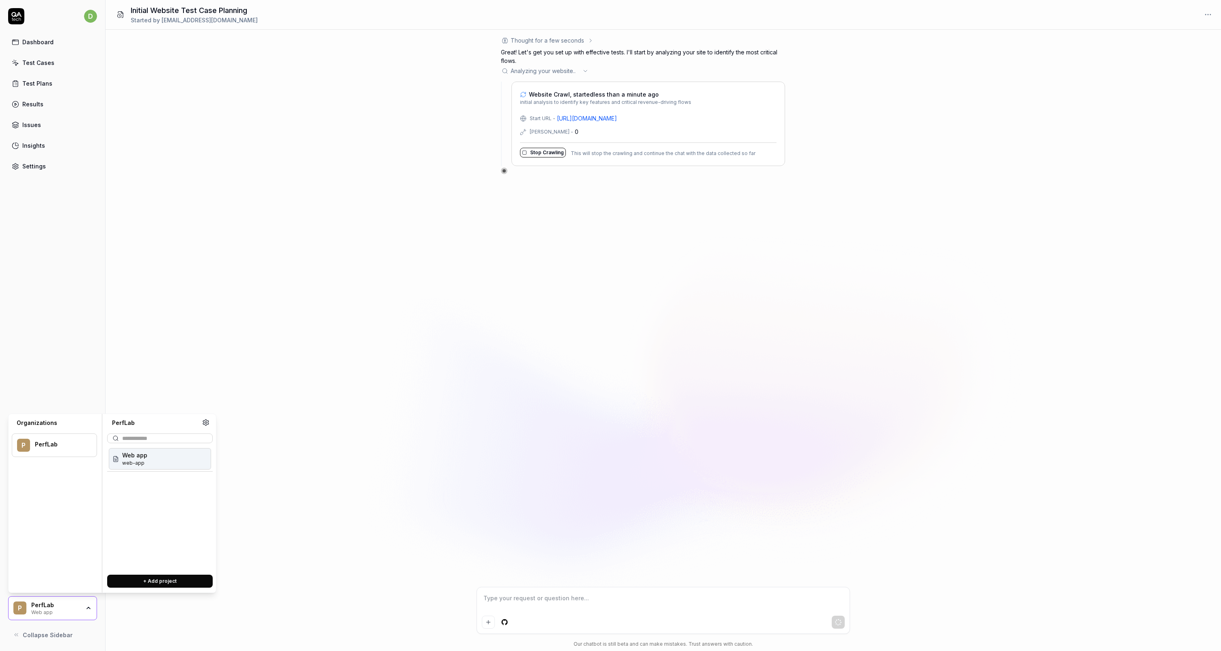
click at [202, 424] on icon at bounding box center [205, 422] width 7 height 7
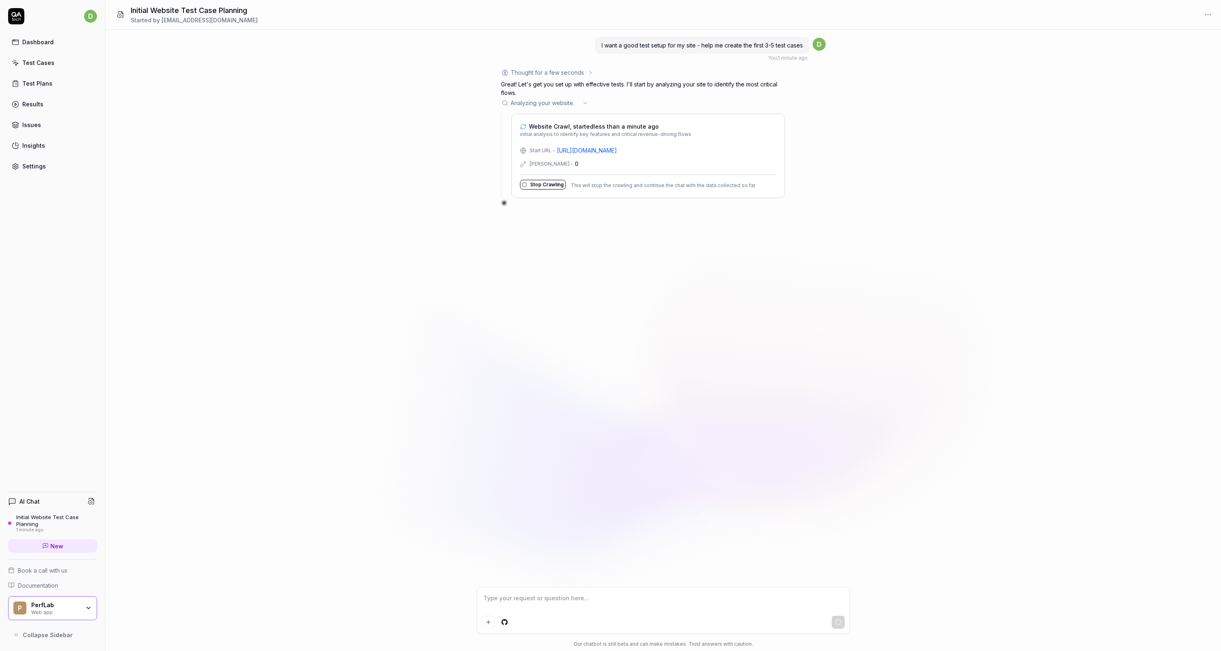
click at [599, 148] on link "[URL][DOMAIN_NAME]" at bounding box center [587, 150] width 60 height 9
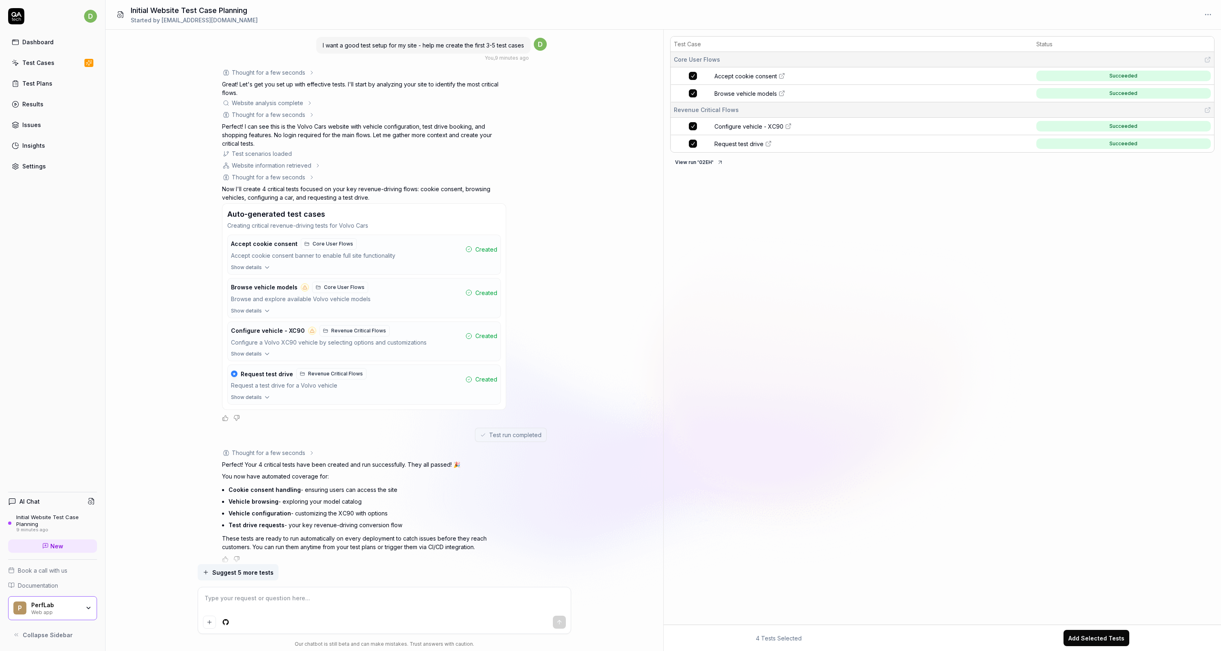
scroll to position [6, 0]
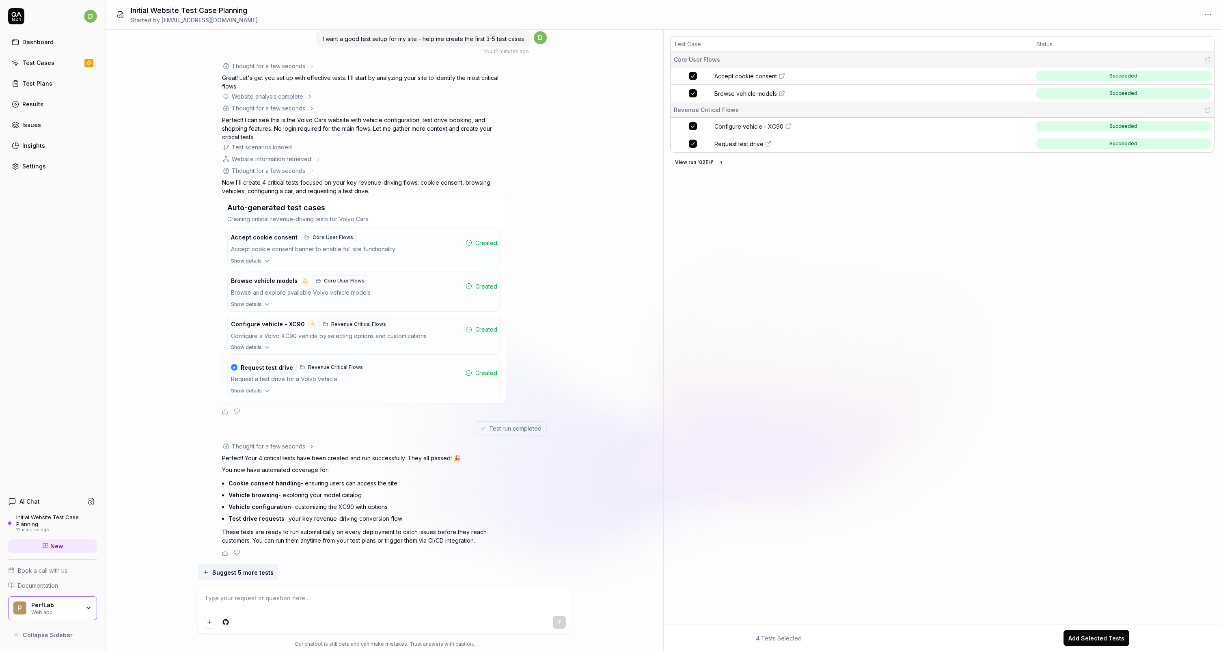
click at [304, 66] on div "Thought for a few seconds" at bounding box center [268, 66] width 93 height 9
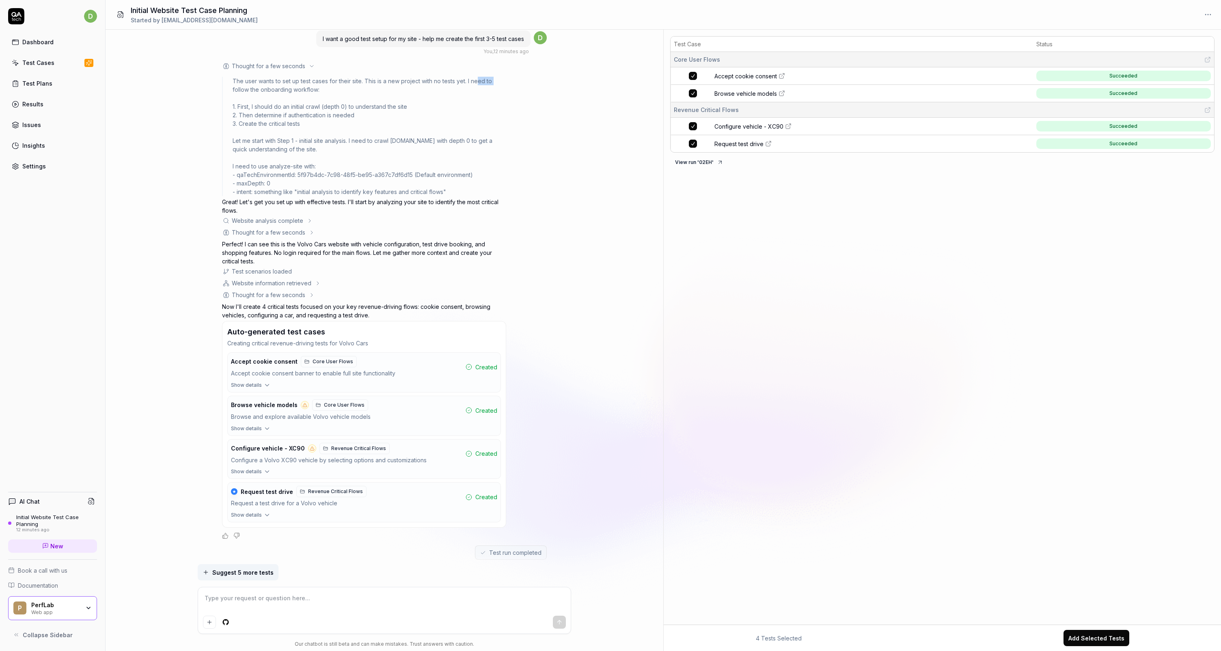
drag, startPoint x: 482, startPoint y: 80, endPoint x: 494, endPoint y: 79, distance: 12.3
click at [494, 79] on div "The user wants to set up test cases for their site. This is a new project with …" at bounding box center [370, 136] width 274 height 119
drag, startPoint x: 285, startPoint y: 88, endPoint x: 348, endPoint y: 87, distance: 62.5
click at [348, 87] on div "The user wants to set up test cases for their site. This is a new project with …" at bounding box center [370, 136] width 274 height 119
click at [406, 94] on div "The user wants to set up test cases for their site. This is a new project with …" at bounding box center [370, 136] width 274 height 119
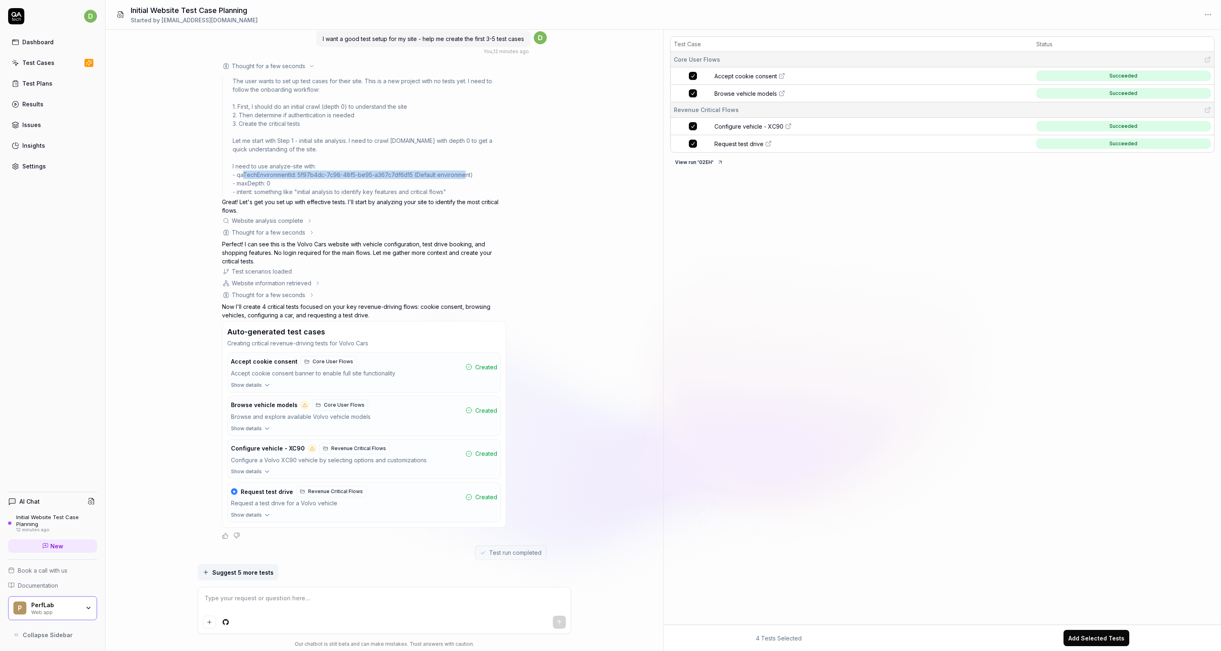
drag, startPoint x: 242, startPoint y: 174, endPoint x: 464, endPoint y: 177, distance: 221.3
click at [464, 177] on div "The user wants to set up test cases for their site. This is a new project with …" at bounding box center [370, 136] width 274 height 119
drag, startPoint x: 275, startPoint y: 189, endPoint x: 378, endPoint y: 188, distance: 103.6
click at [378, 188] on div "The user wants to set up test cases for their site. This is a new project with …" at bounding box center [370, 136] width 274 height 119
click at [383, 189] on div "The user wants to set up test cases for their site. This is a new project with …" at bounding box center [370, 136] width 274 height 119
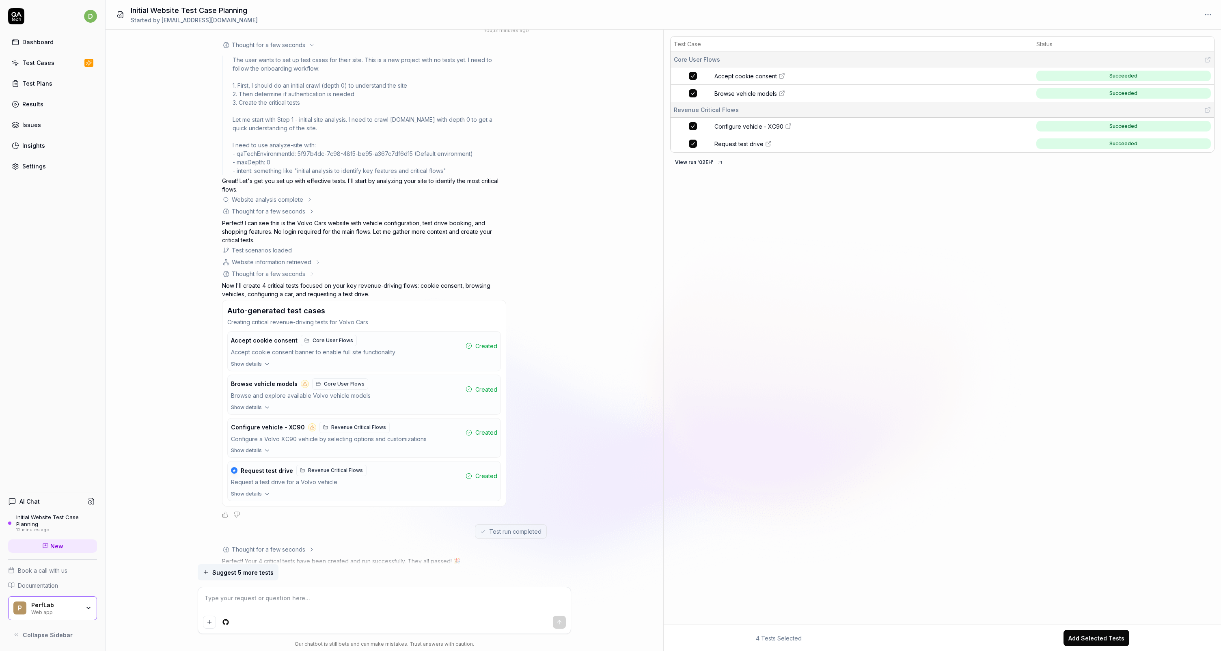
scroll to position [33, 0]
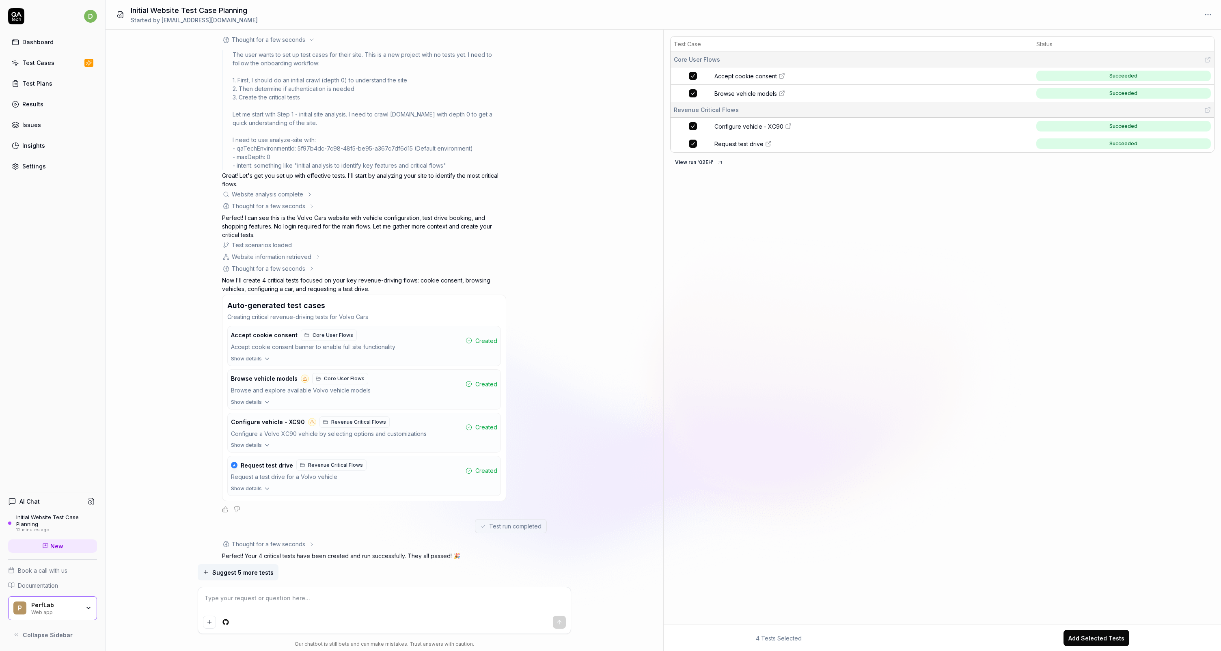
click at [256, 191] on div "Website analysis complete" at bounding box center [267, 194] width 71 height 9
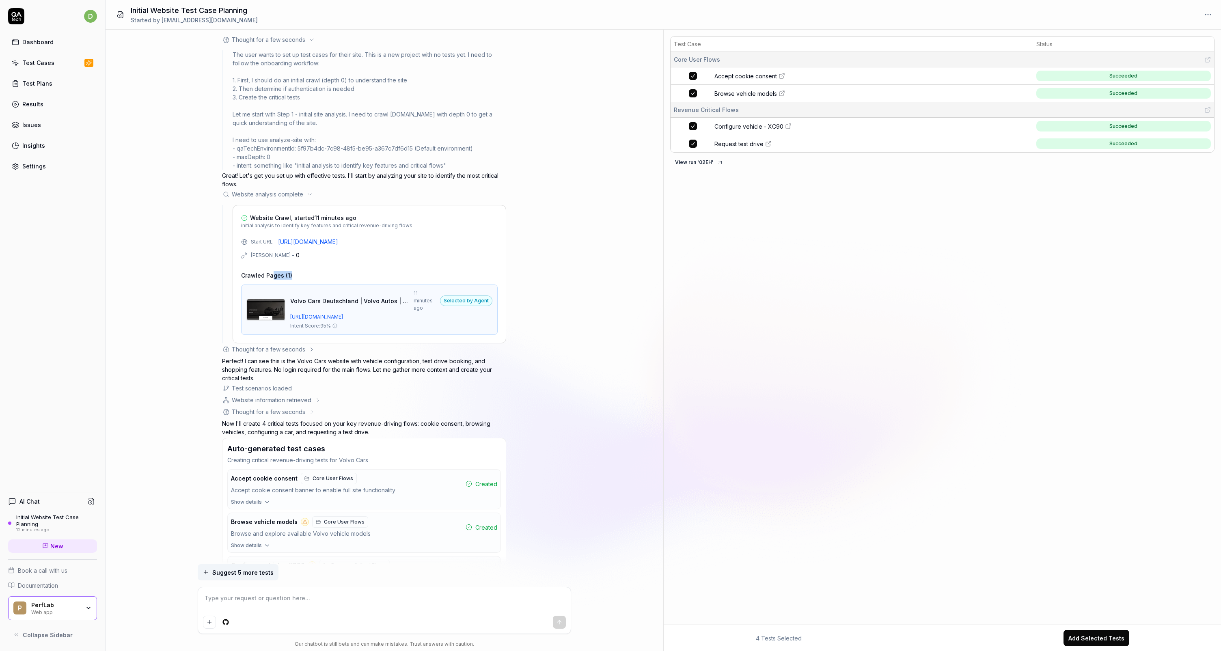
drag, startPoint x: 272, startPoint y: 276, endPoint x: 294, endPoint y: 271, distance: 22.5
click at [294, 271] on div "Crawled Pages ( 1 )" at bounding box center [369, 275] width 257 height 9
click at [374, 279] on div "Start URL - [URL][DOMAIN_NAME] Max Depth - 0 Crawled Pages ( 1 ) Volvo Cars [GE…" at bounding box center [369, 286] width 257 height 97
drag, startPoint x: 436, startPoint y: 255, endPoint x: 517, endPoint y: 265, distance: 82.2
click at [517, 265] on div "Selected by agent means that the test matches the intent of this crawl and that…" at bounding box center [468, 268] width 120 height 34
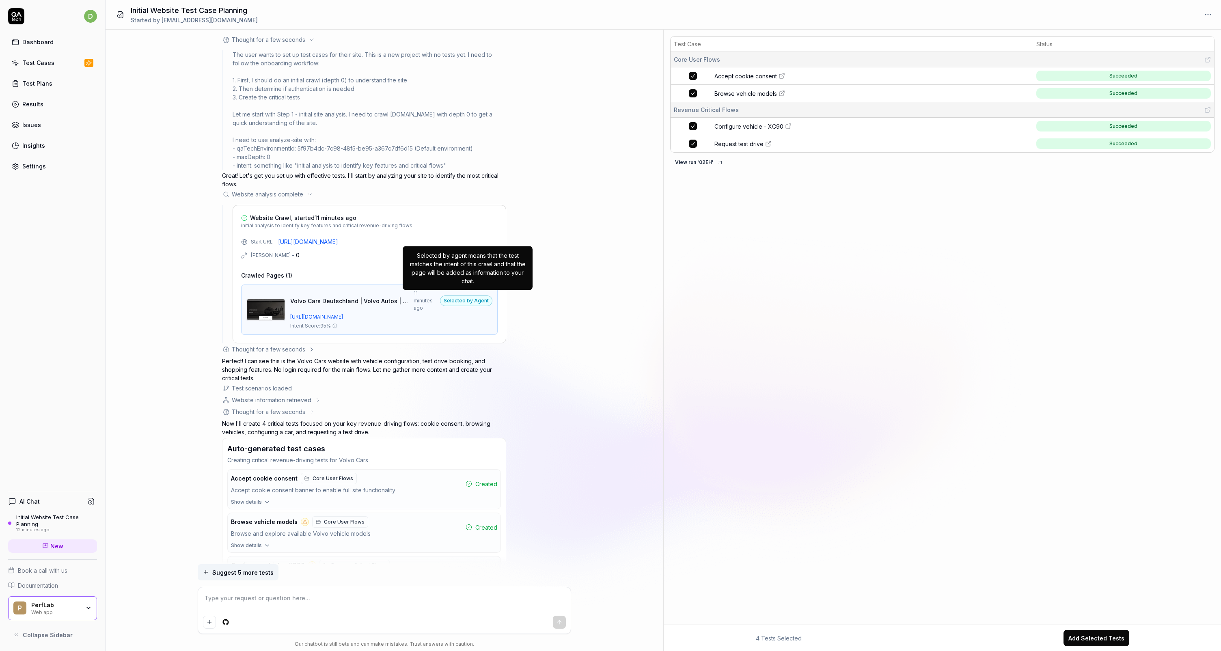
click at [517, 266] on div "Selected by agent means that the test matches the intent of this crawl and that…" at bounding box center [468, 268] width 120 height 34
click at [462, 269] on div "Selected by agent means that the test matches the intent of this crawl and that…" at bounding box center [468, 268] width 120 height 34
click at [415, 313] on div "Volvo Cars Deutschland | Volvo Autos | Offizielle Volvo Website 11 minutes ago …" at bounding box center [391, 310] width 202 height 40
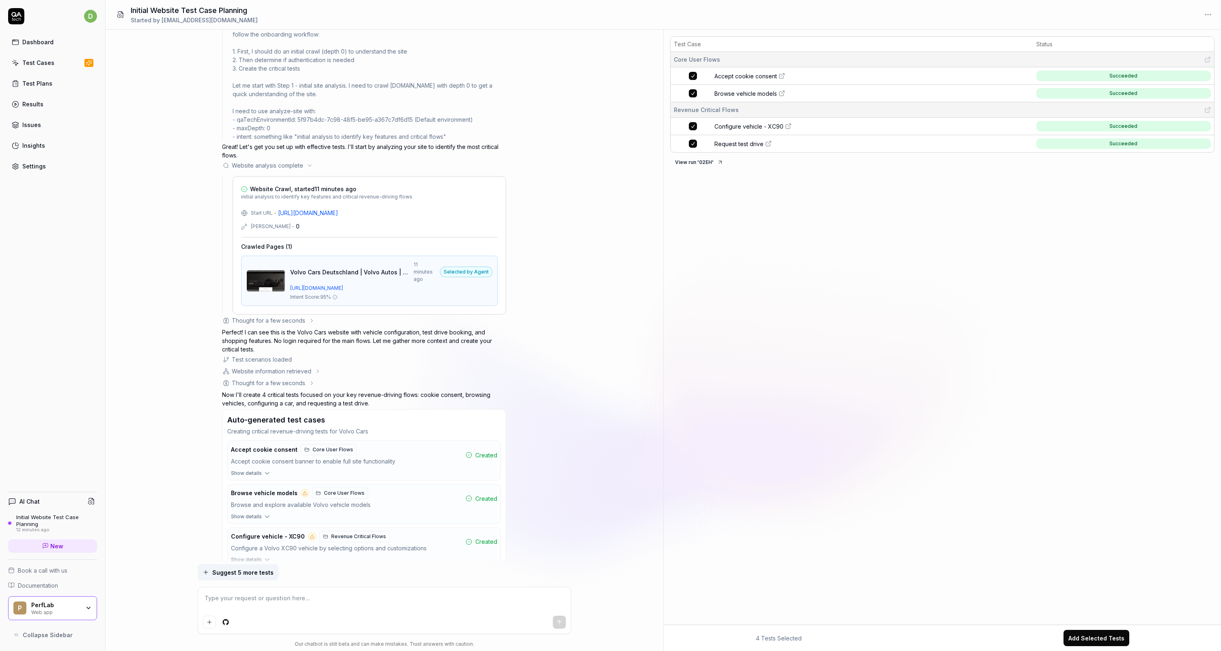
click at [311, 318] on icon at bounding box center [312, 321] width 6 height 6
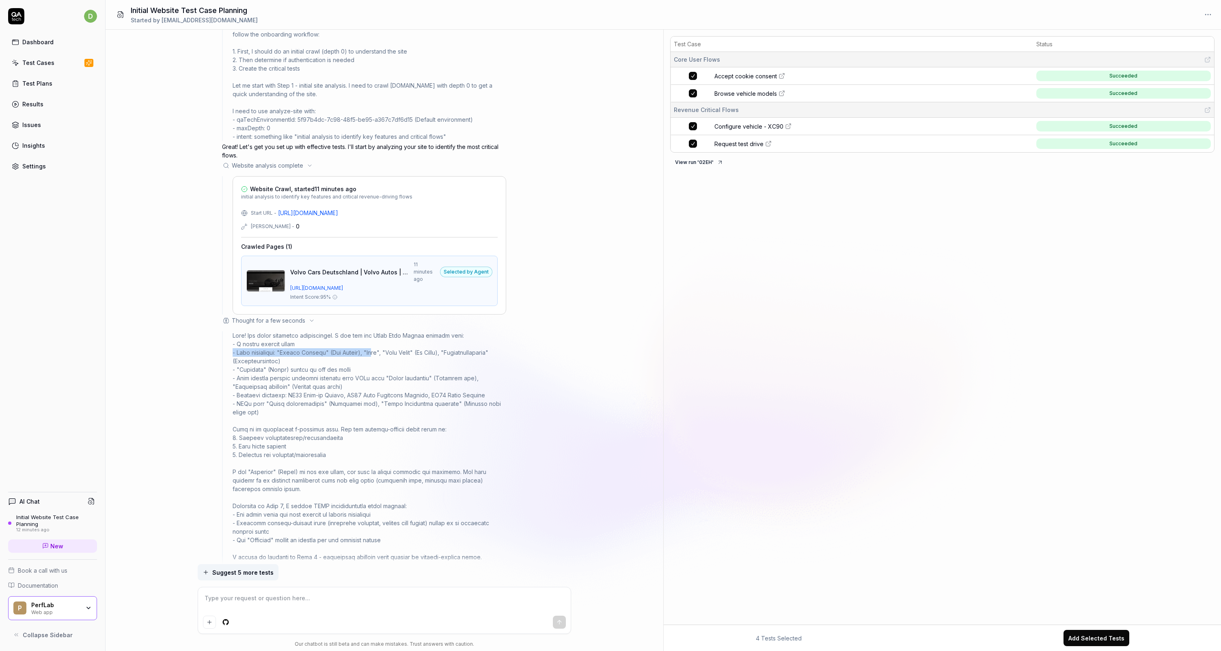
drag, startPoint x: 234, startPoint y: 346, endPoint x: 379, endPoint y: 348, distance: 145.0
click at [379, 348] on div at bounding box center [370, 476] width 274 height 290
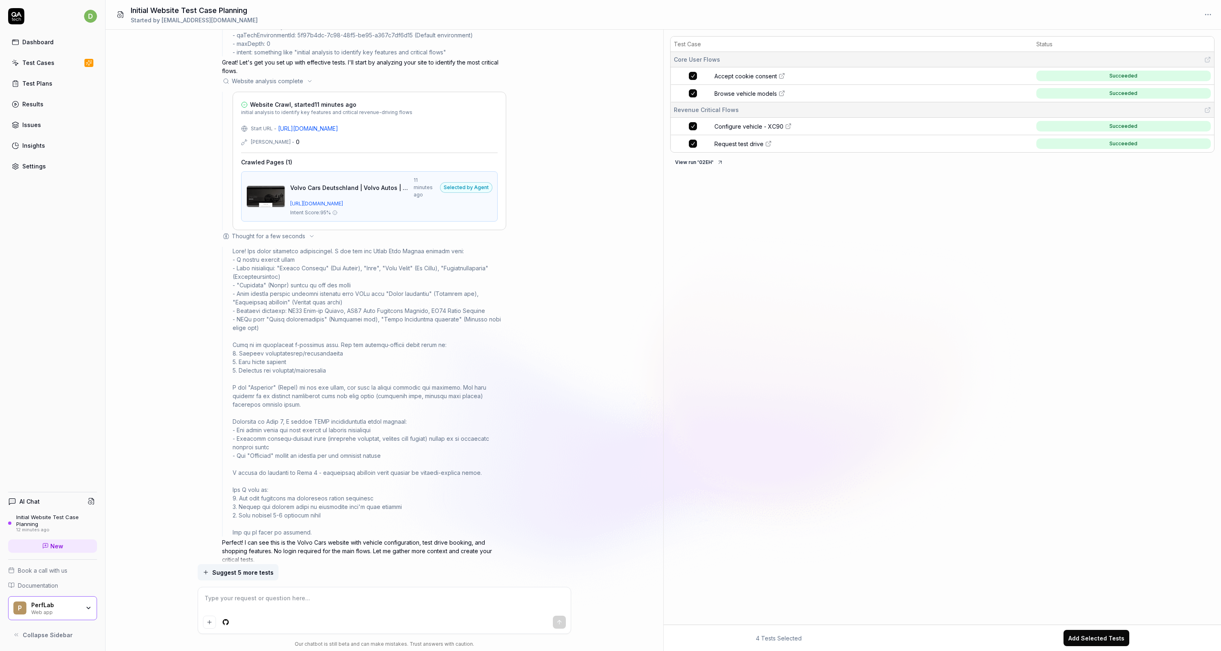
scroll to position [172, 0]
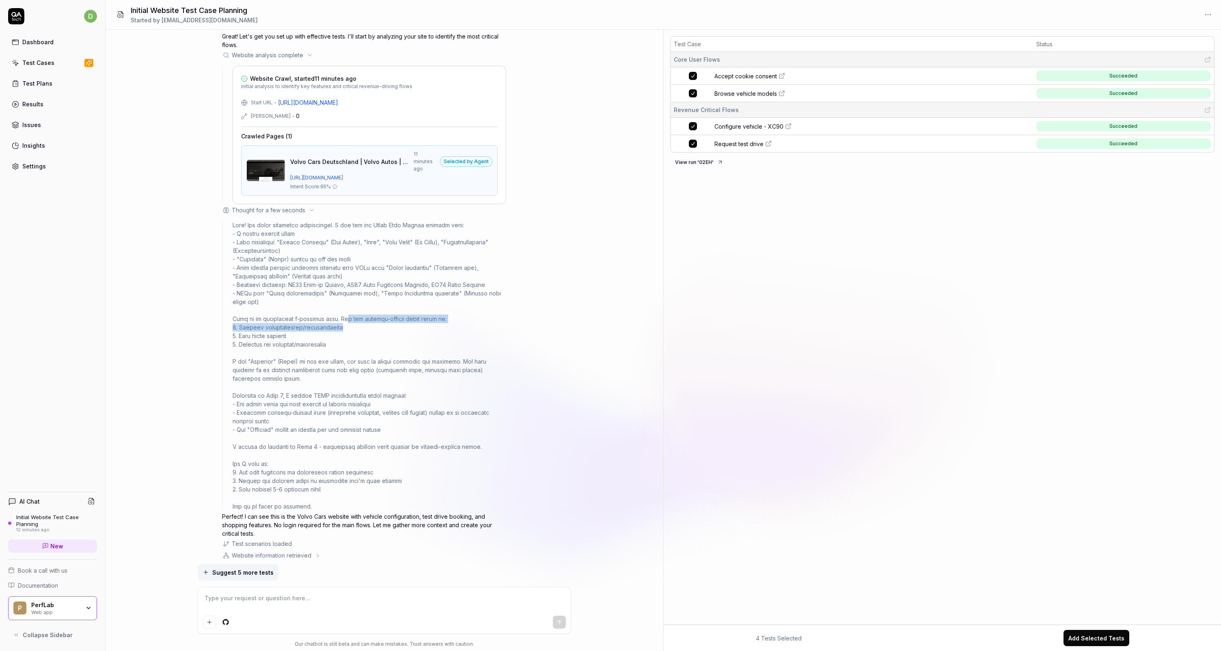
drag, startPoint x: 364, startPoint y: 317, endPoint x: 443, endPoint y: 319, distance: 79.6
click at [443, 319] on div at bounding box center [370, 366] width 274 height 290
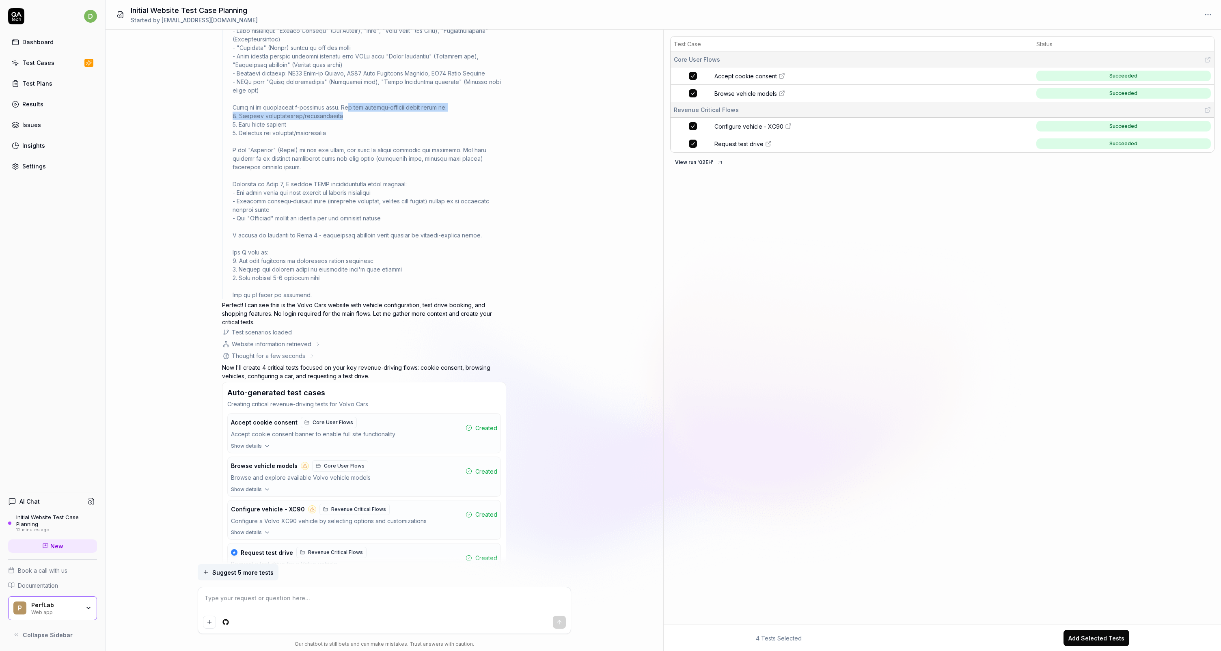
scroll to position [469, 0]
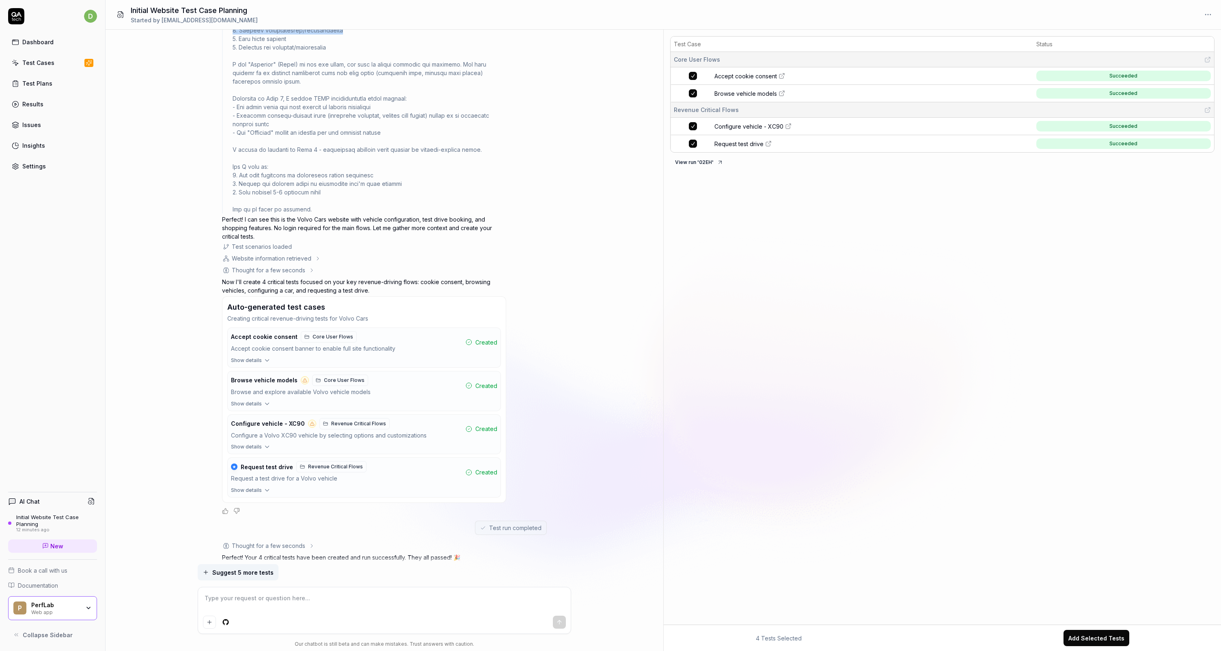
click at [387, 344] on div "Accept cookie consent banner to enable full site functionality" at bounding box center [346, 348] width 231 height 9
click at [265, 357] on icon "button" at bounding box center [267, 360] width 7 height 7
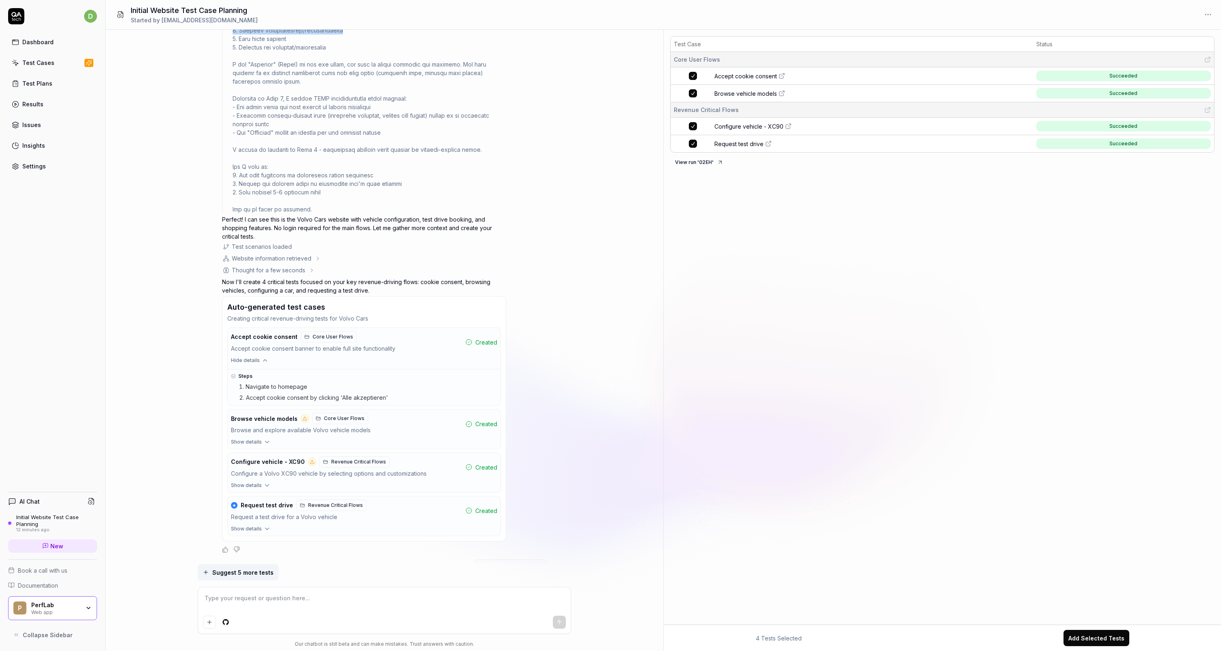
click at [266, 439] on icon "button" at bounding box center [267, 442] width 7 height 7
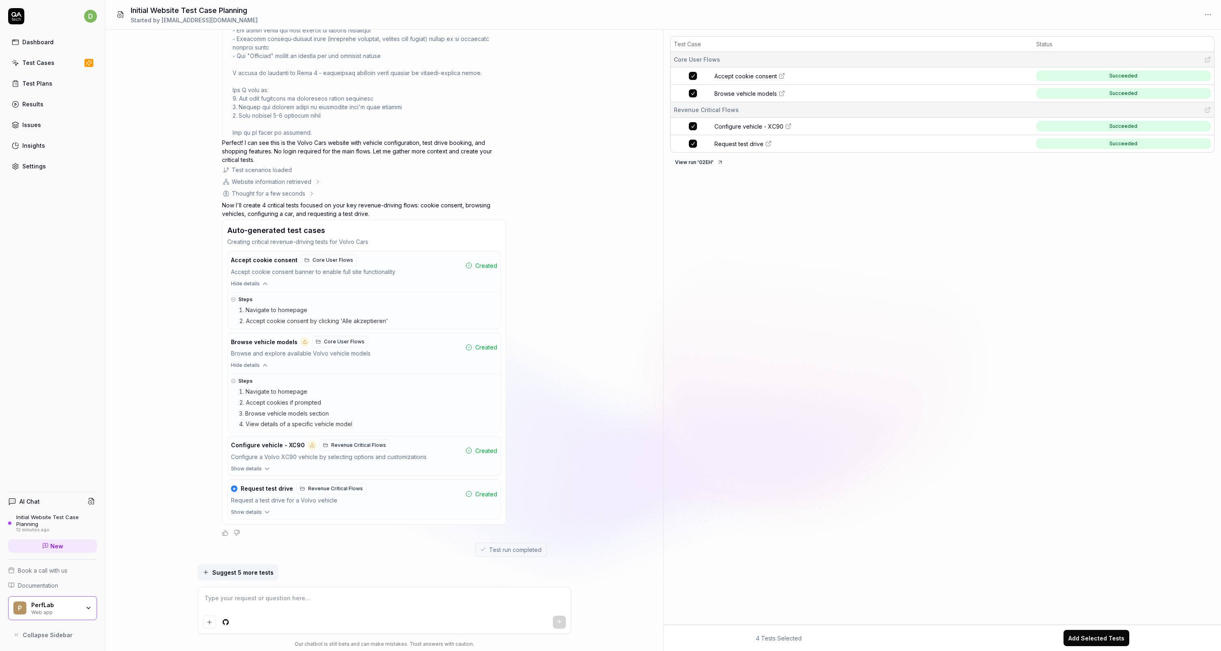
click at [253, 465] on button "Show details" at bounding box center [364, 470] width 273 height 11
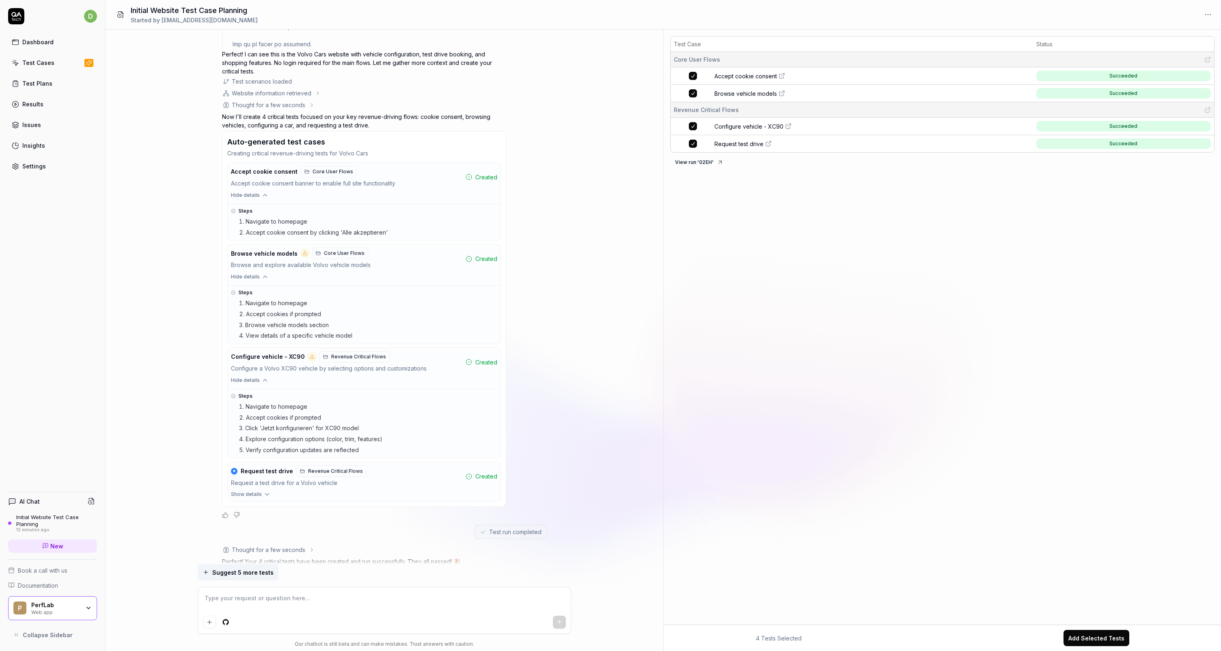
scroll to position [668, 0]
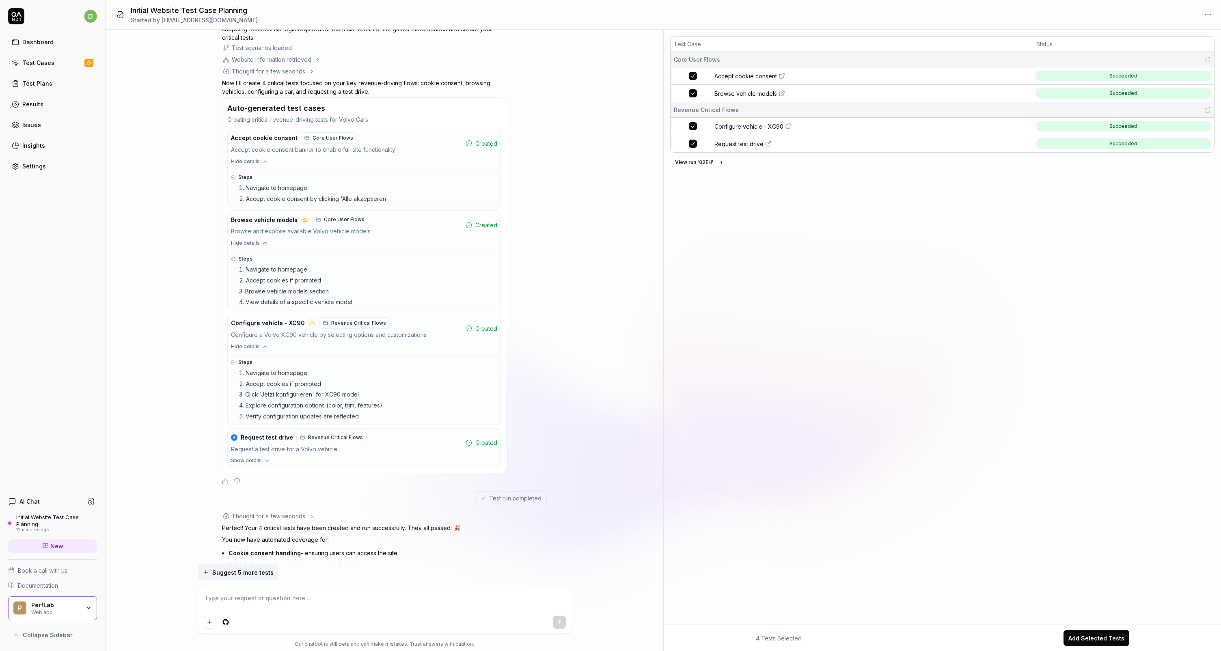
click at [794, 125] on link "Configure vehicle - XC90" at bounding box center [873, 126] width 317 height 9
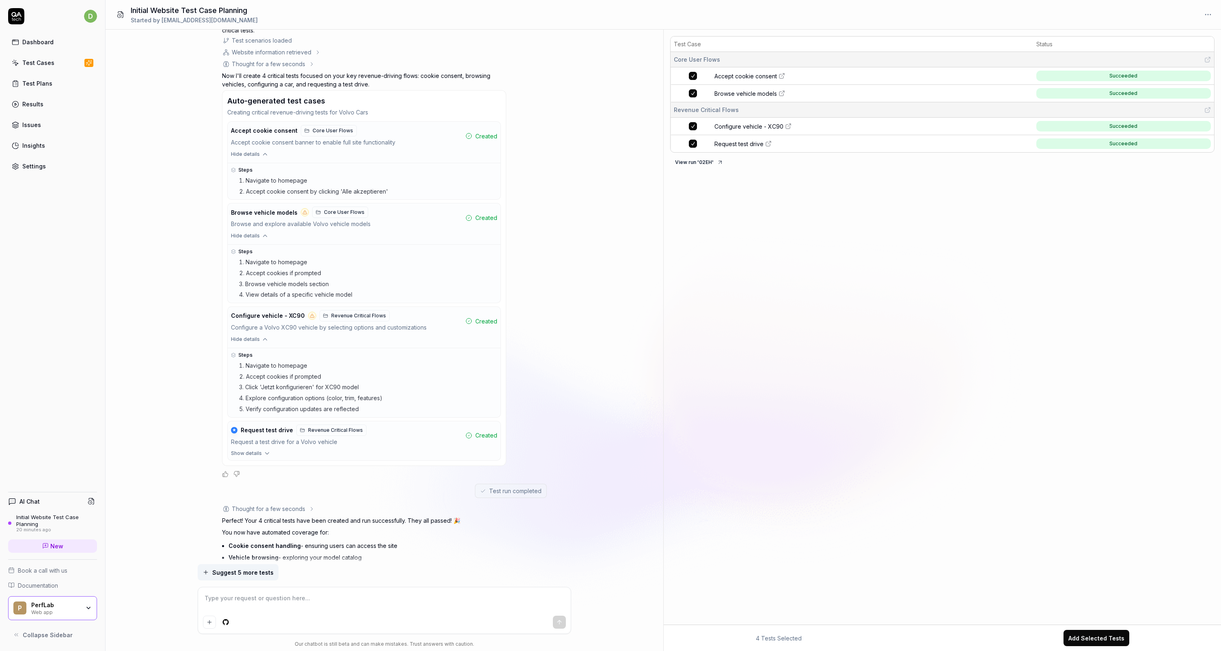
click at [761, 95] on span "Browse vehicle models" at bounding box center [746, 93] width 63 height 9
type textarea "*"
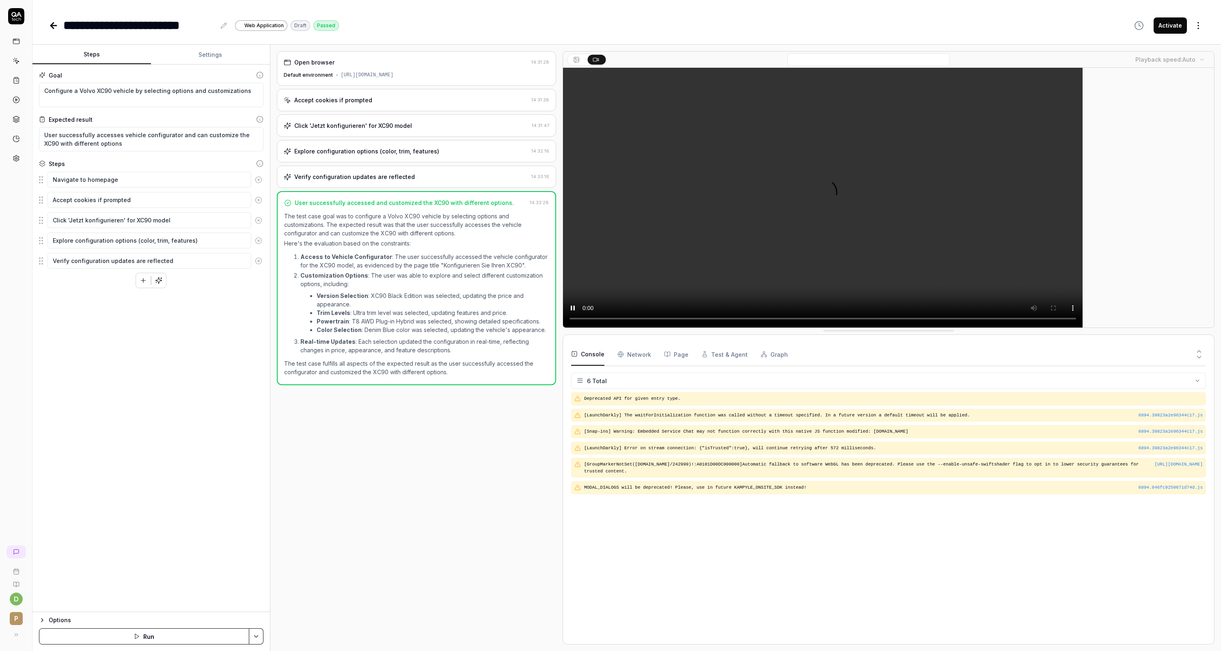
type textarea "*"
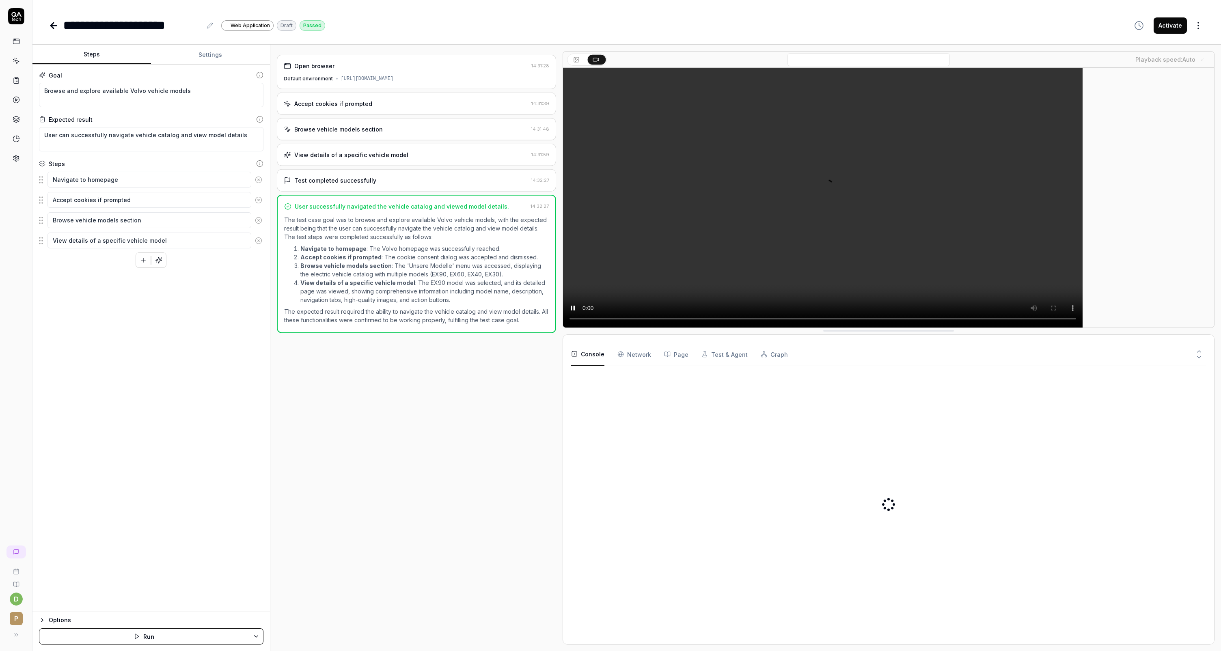
type textarea "*"
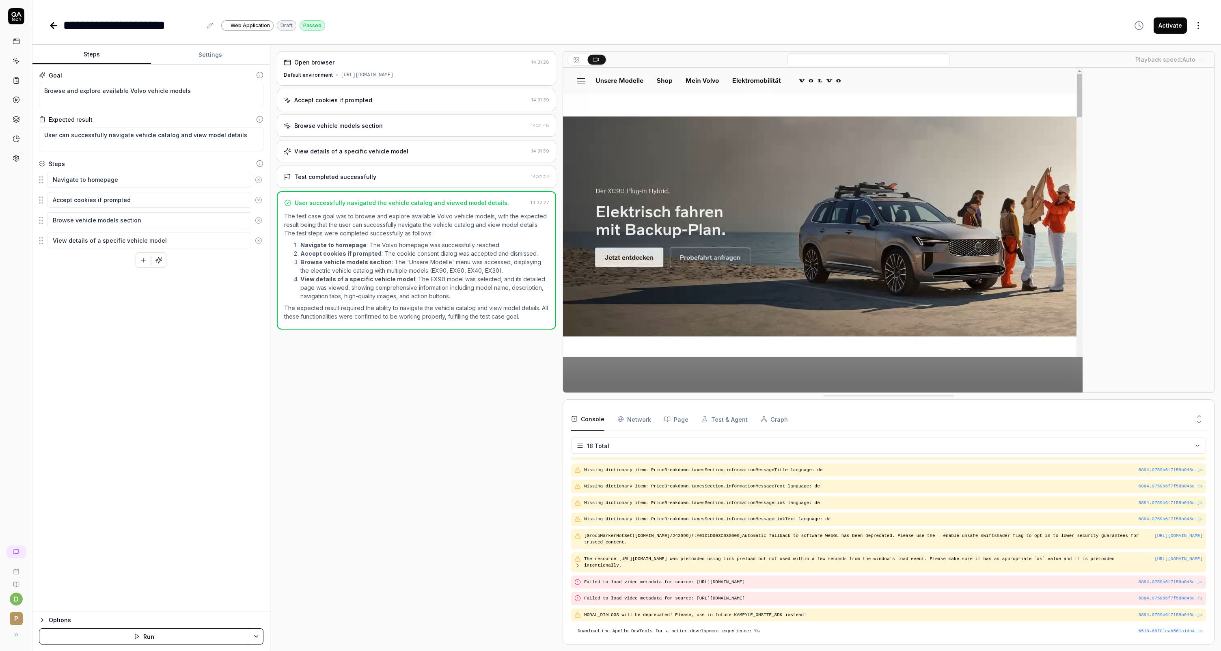
scroll to position [133, 0]
